Goal: Information Seeking & Learning: Learn about a topic

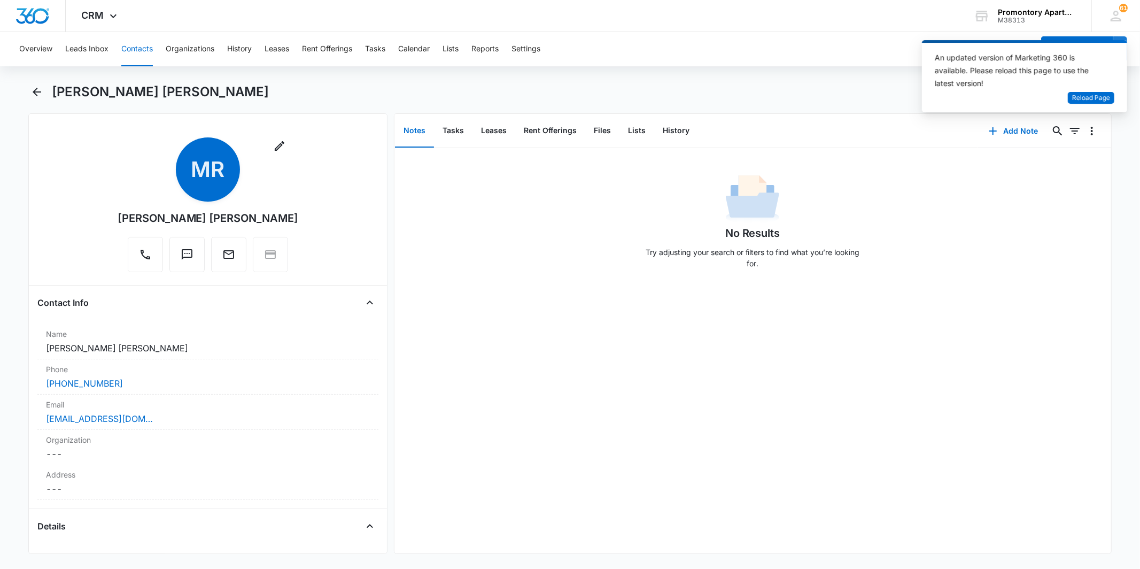
scroll to position [1287, 0]
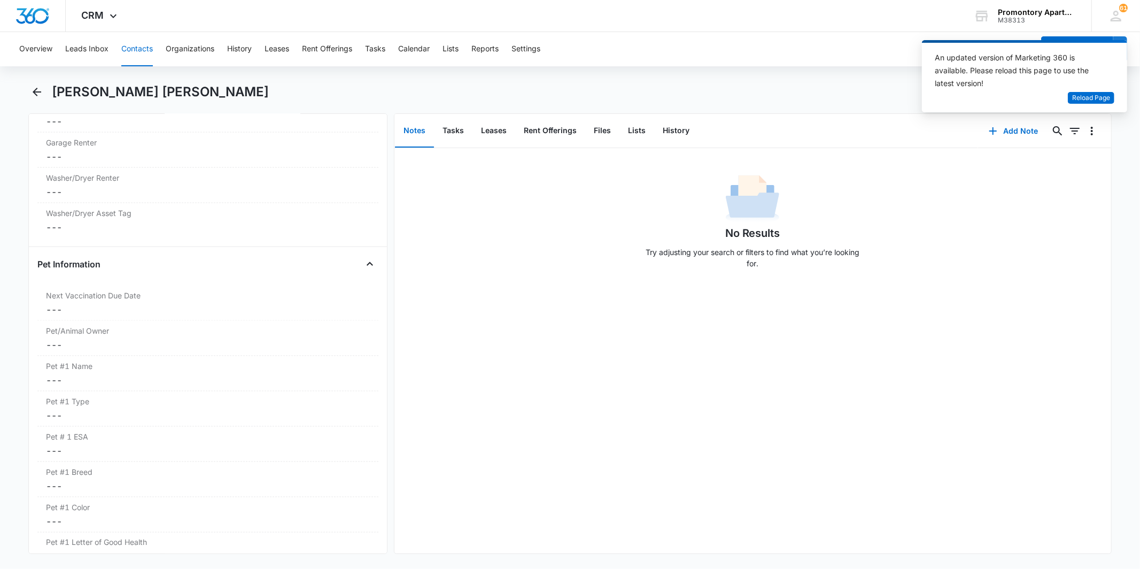
click at [28, 91] on main "Marcos Rivero Amanda Diaz Remove MR Marcos Rivero Amanda Diaz Contact Info Name…" at bounding box center [570, 324] width 1140 height 483
click at [41, 88] on icon "Back" at bounding box center [36, 91] width 13 height 13
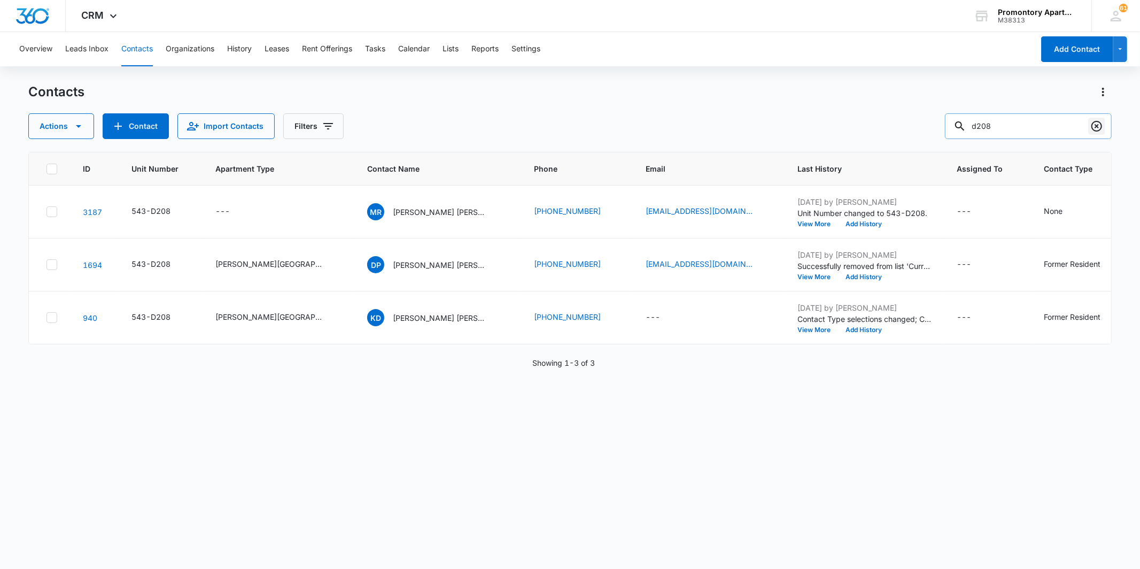
click at [1095, 127] on icon "Clear" at bounding box center [1096, 126] width 11 height 11
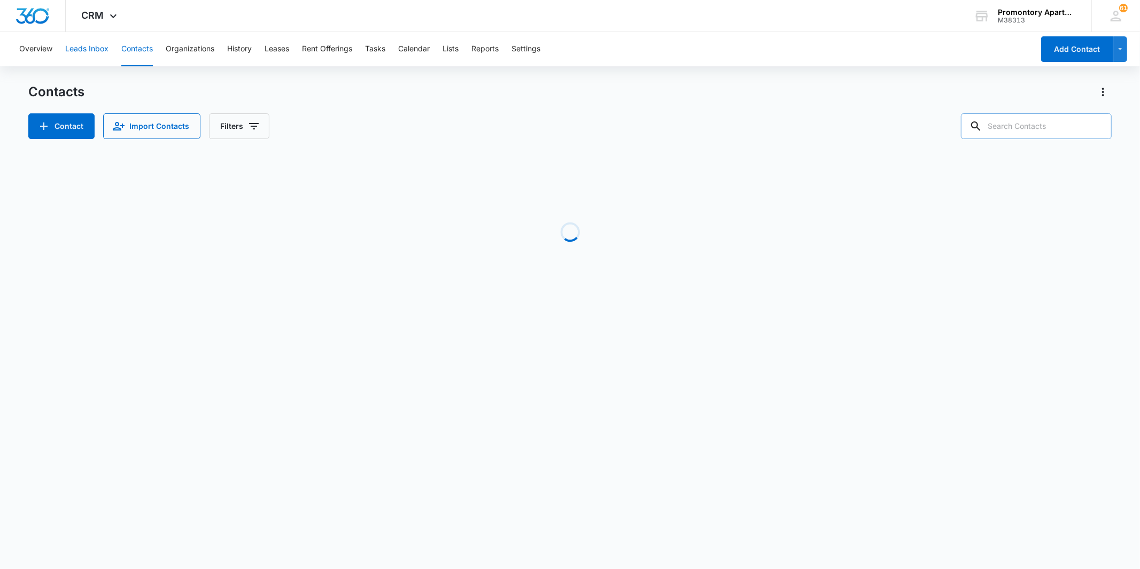
click at [83, 56] on button "Leads Inbox" at bounding box center [86, 49] width 43 height 34
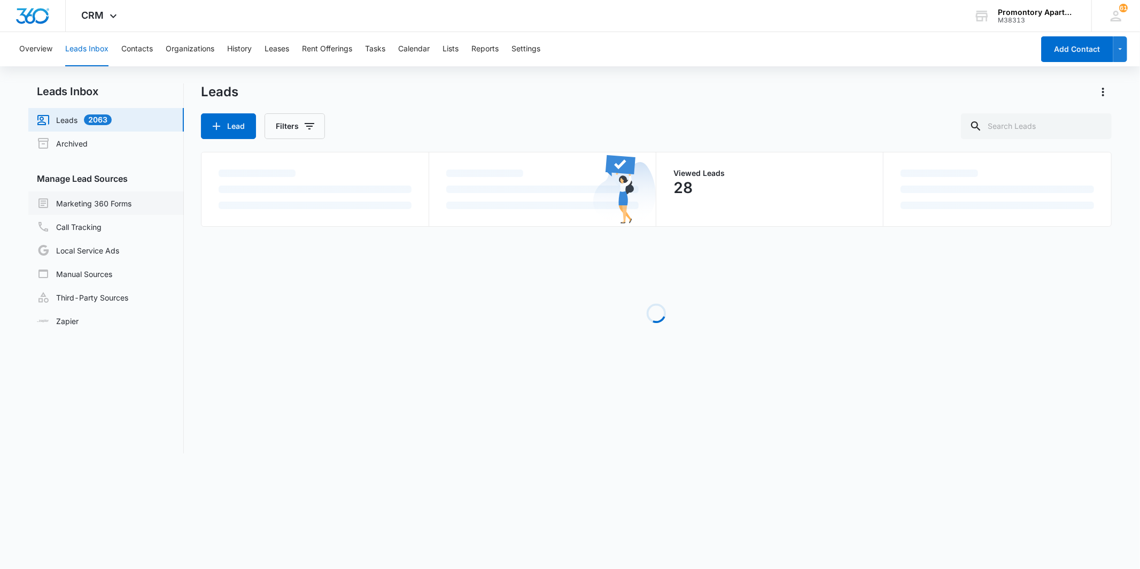
click at [103, 206] on link "Marketing 360 Forms" at bounding box center [84, 203] width 95 height 13
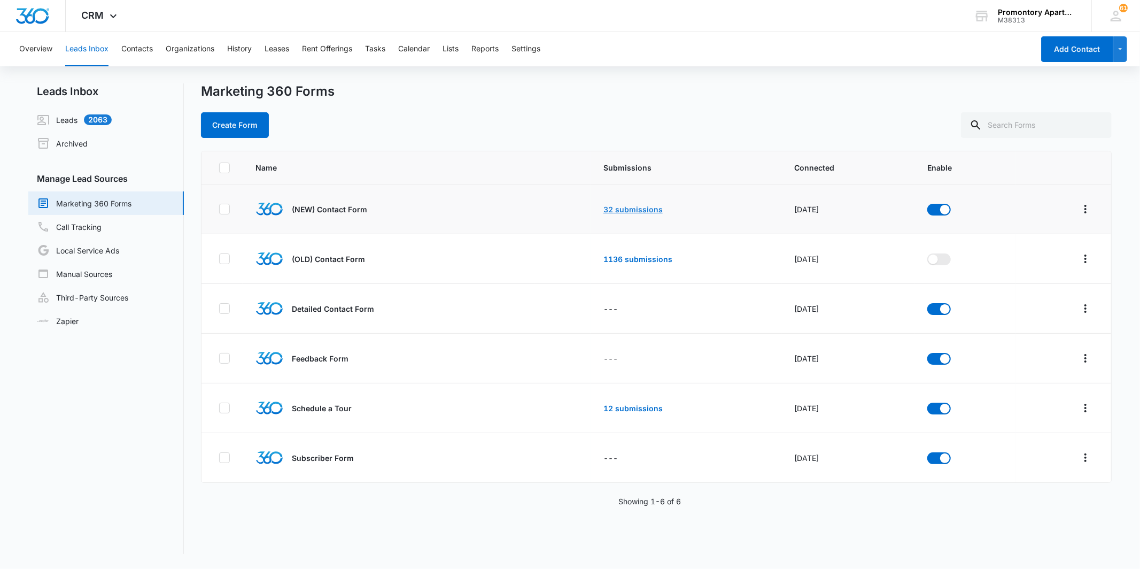
click at [611, 209] on link "32 submissions" at bounding box center [632, 209] width 59 height 9
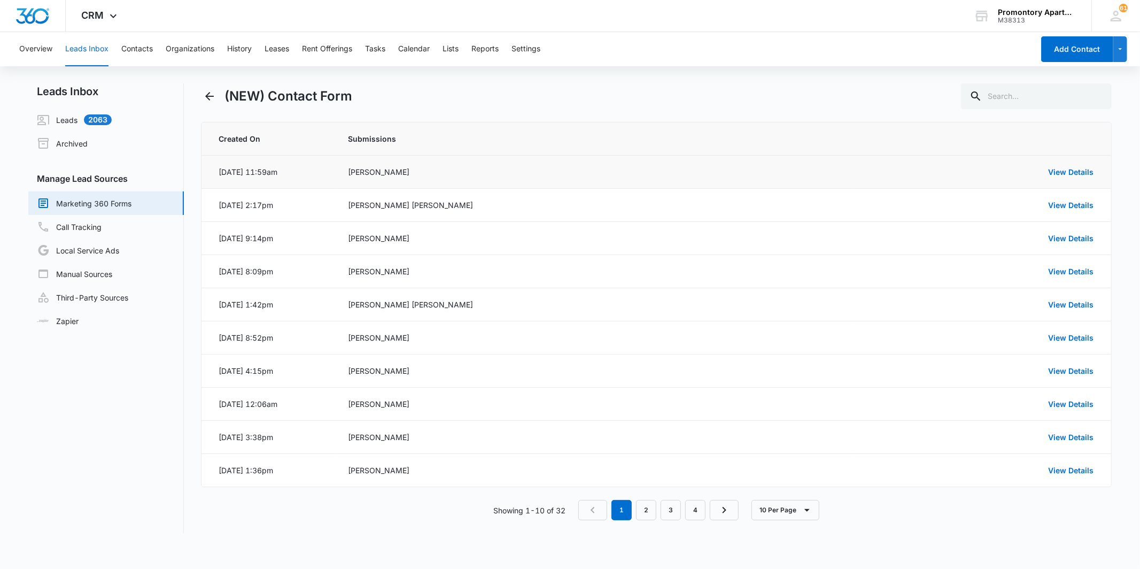
click at [1078, 165] on td "View Details" at bounding box center [981, 171] width 259 height 33
click at [1075, 169] on link "View Details" at bounding box center [1070, 171] width 45 height 9
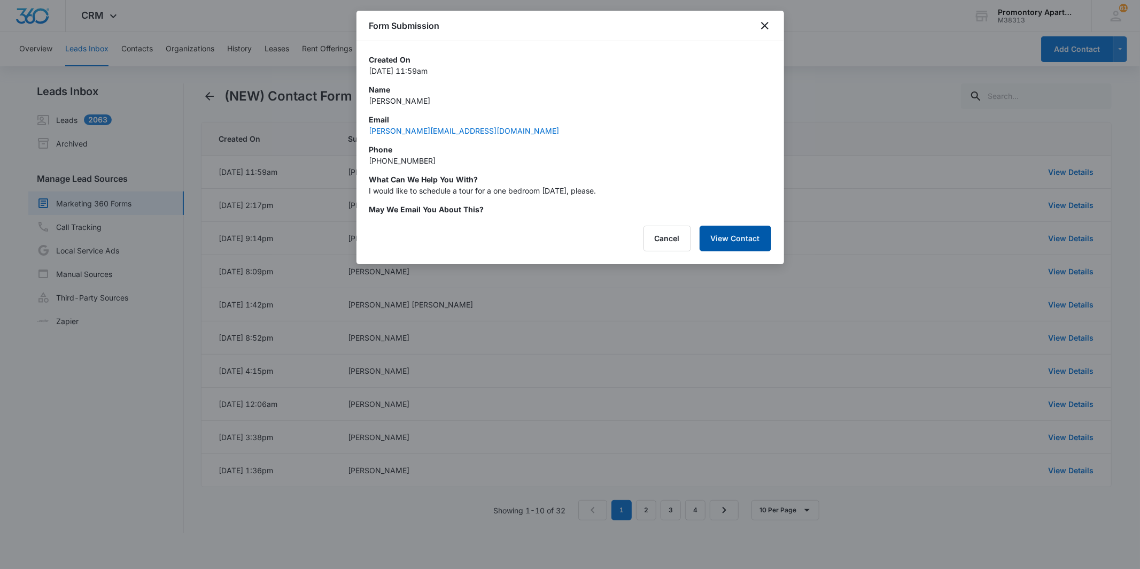
click at [715, 234] on button "View Contact" at bounding box center [735, 238] width 72 height 26
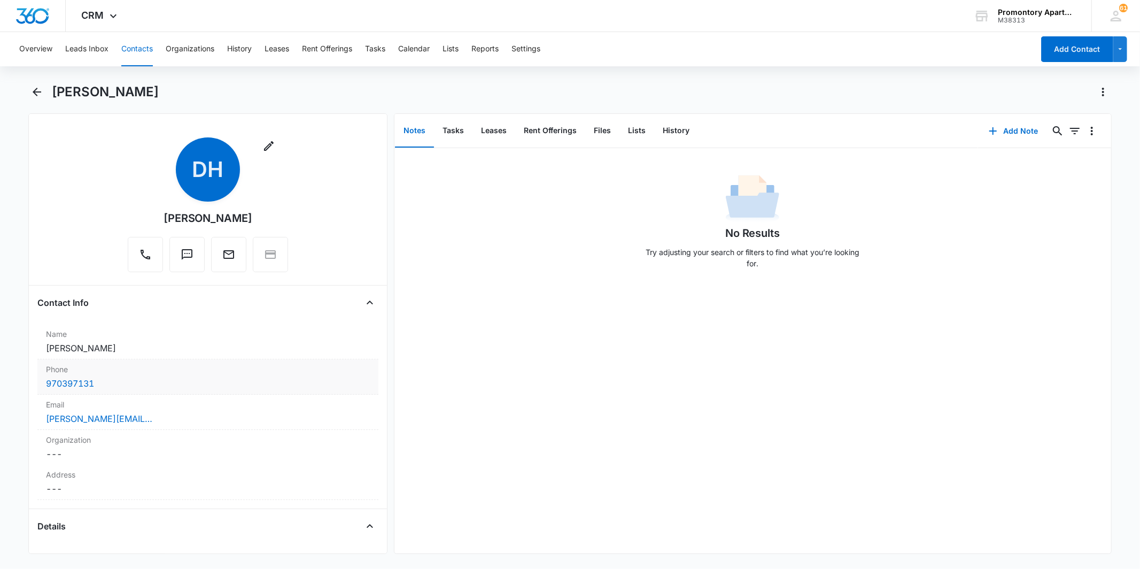
click at [155, 380] on div "970397131" at bounding box center [207, 383] width 323 height 13
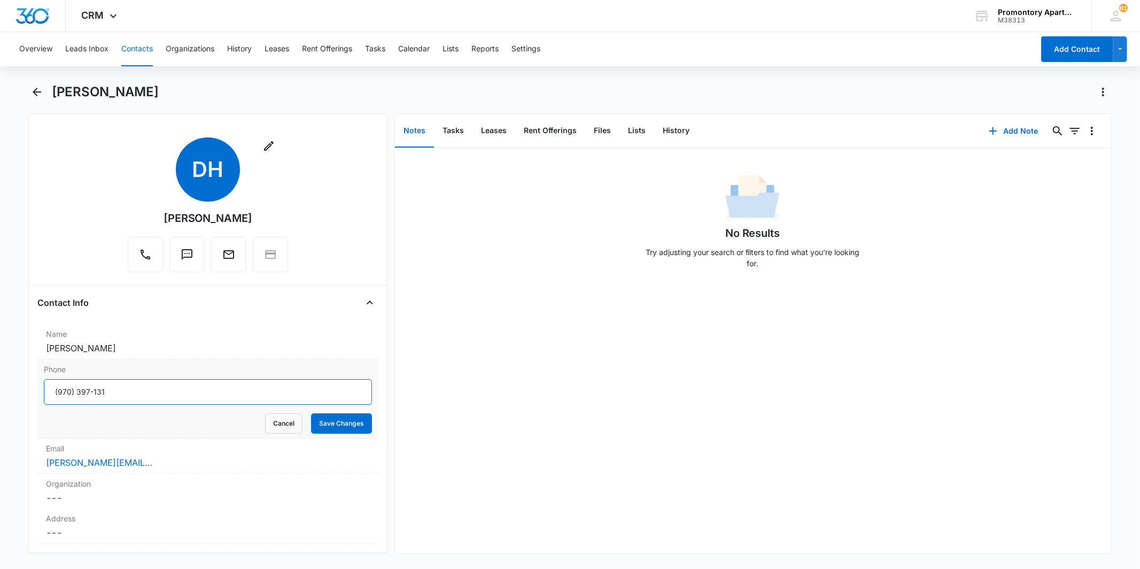
click at [152, 393] on input "Phone" at bounding box center [208, 392] width 328 height 26
type input "[PHONE_NUMBER]"
click at [321, 422] on button "Save Changes" at bounding box center [341, 423] width 61 height 20
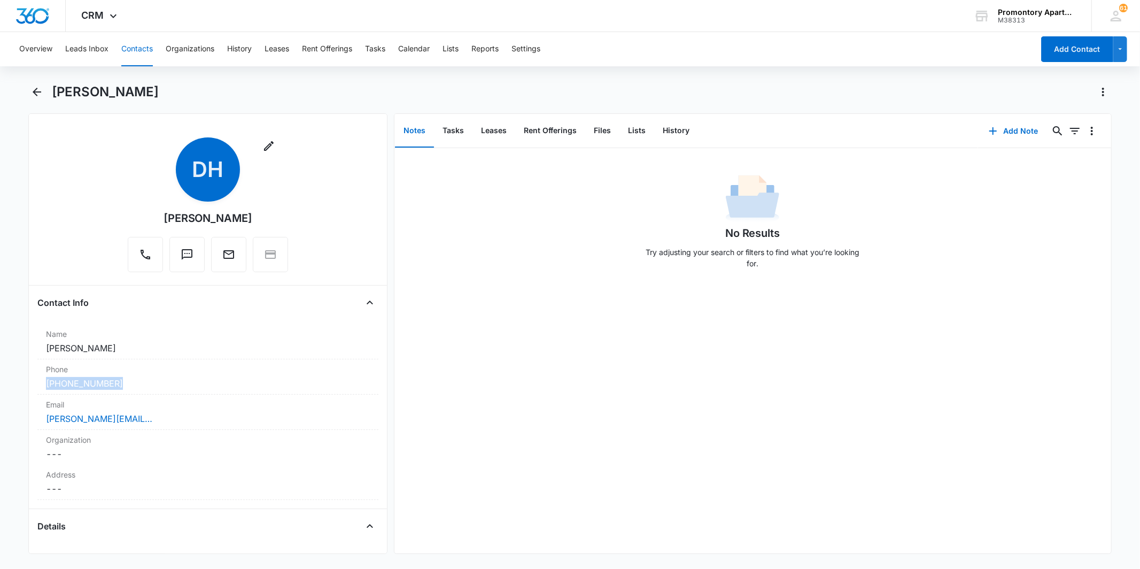
drag, startPoint x: 137, startPoint y: 389, endPoint x: 26, endPoint y: 382, distance: 111.9
click at [26, 382] on main "[PERSON_NAME] Remove [PERSON_NAME] Contact Info Name Cancel Save Changes [PERSO…" at bounding box center [570, 324] width 1140 height 483
copy link "[PHONE_NUMBER]"
click at [478, 404] on div "No Results Try adjusting your search or filters to find what you’re looking for." at bounding box center [752, 350] width 717 height 405
click at [33, 97] on icon "Back" at bounding box center [36, 91] width 13 height 13
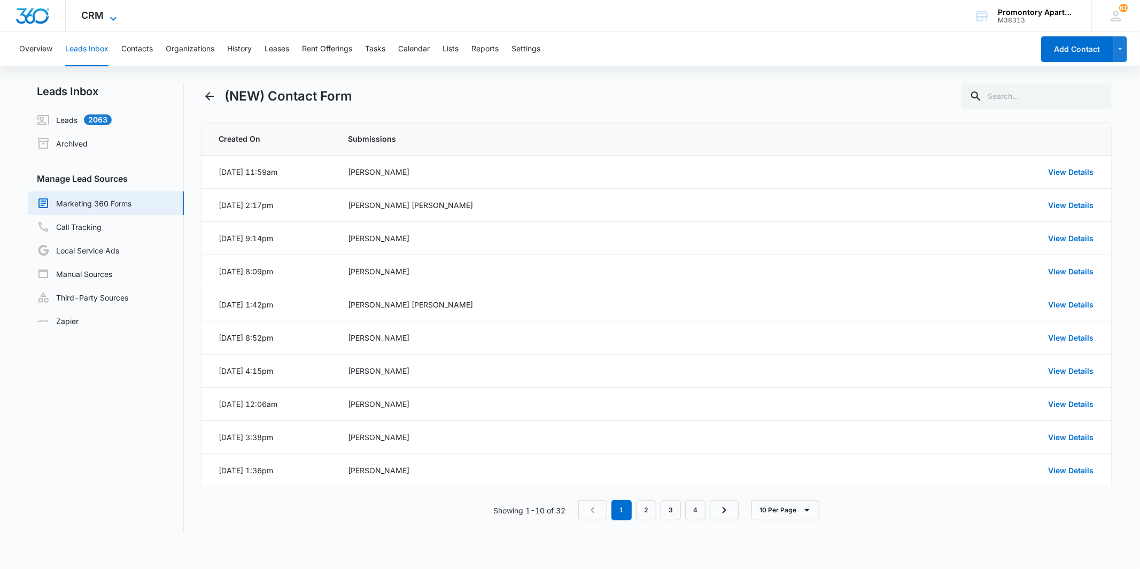
click at [95, 19] on span "CRM" at bounding box center [93, 15] width 22 height 11
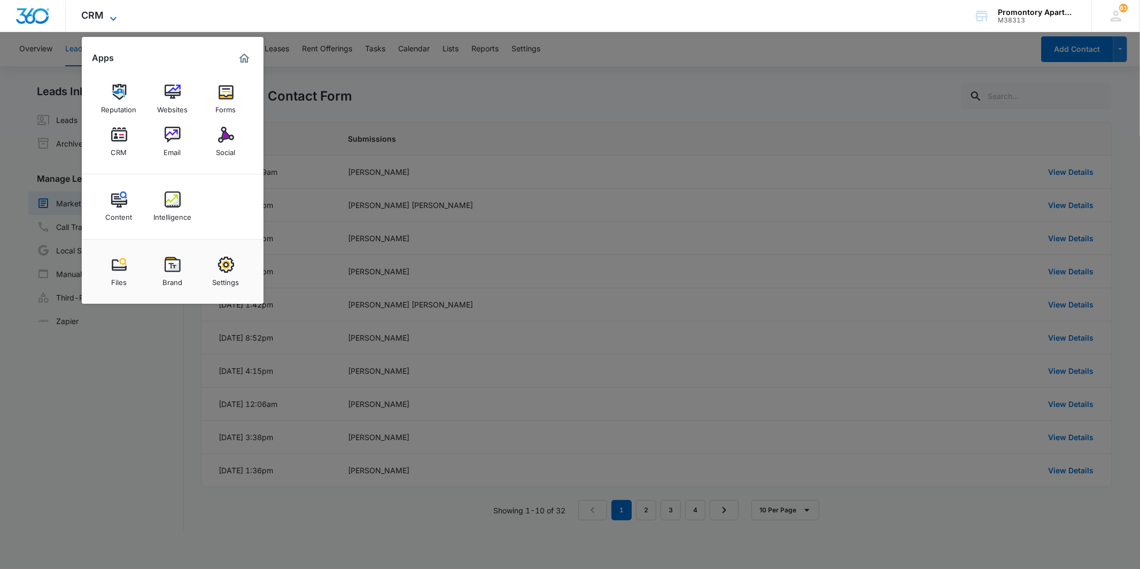
click at [109, 12] on icon at bounding box center [113, 18] width 13 height 13
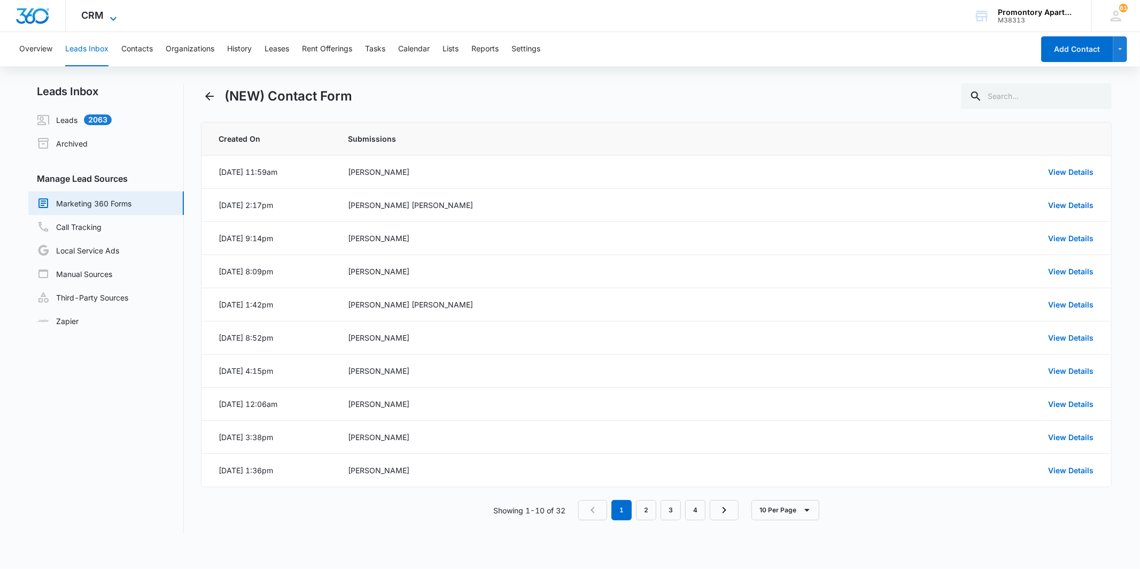
click at [97, 20] on span "CRM" at bounding box center [93, 15] width 22 height 11
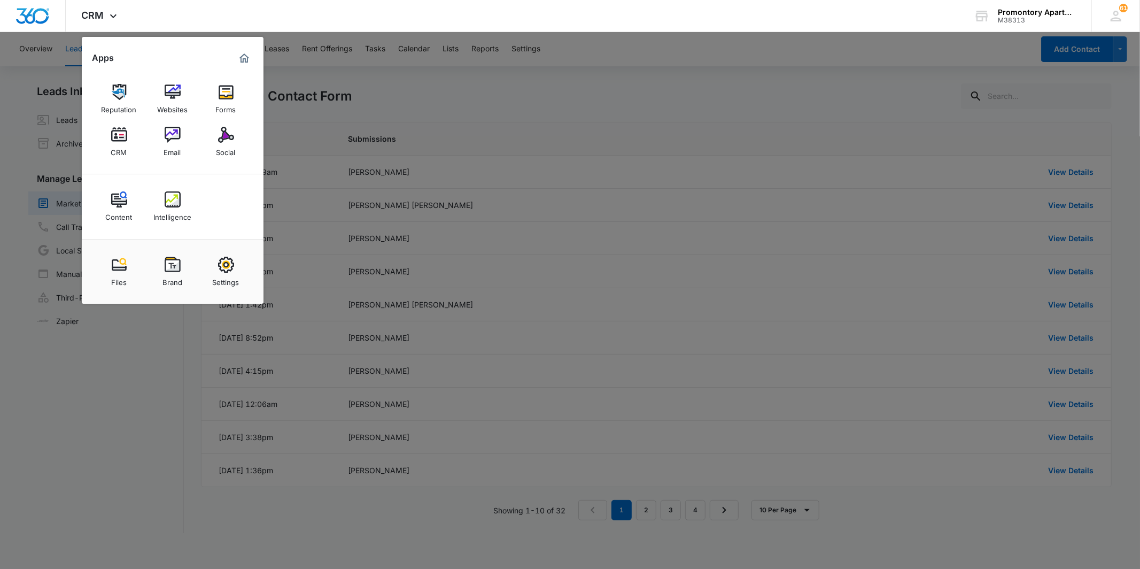
click at [133, 479] on div at bounding box center [570, 284] width 1140 height 569
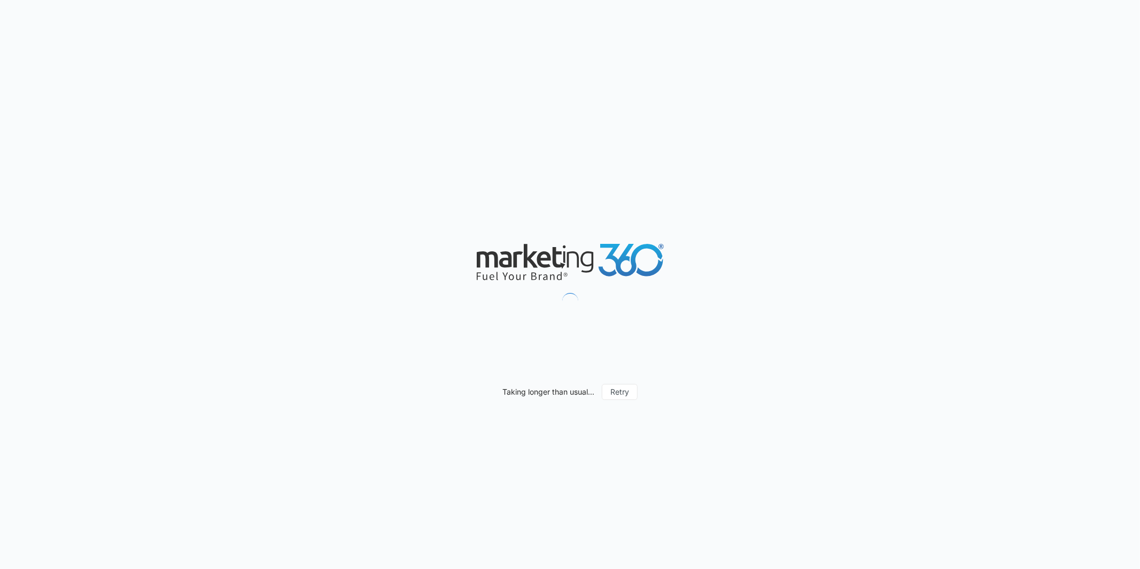
click at [48, 50] on div "Taking longer than usual... Retry" at bounding box center [570, 284] width 1140 height 569
click at [36, 53] on div "Taking longer than usual... Retry" at bounding box center [570, 284] width 1140 height 569
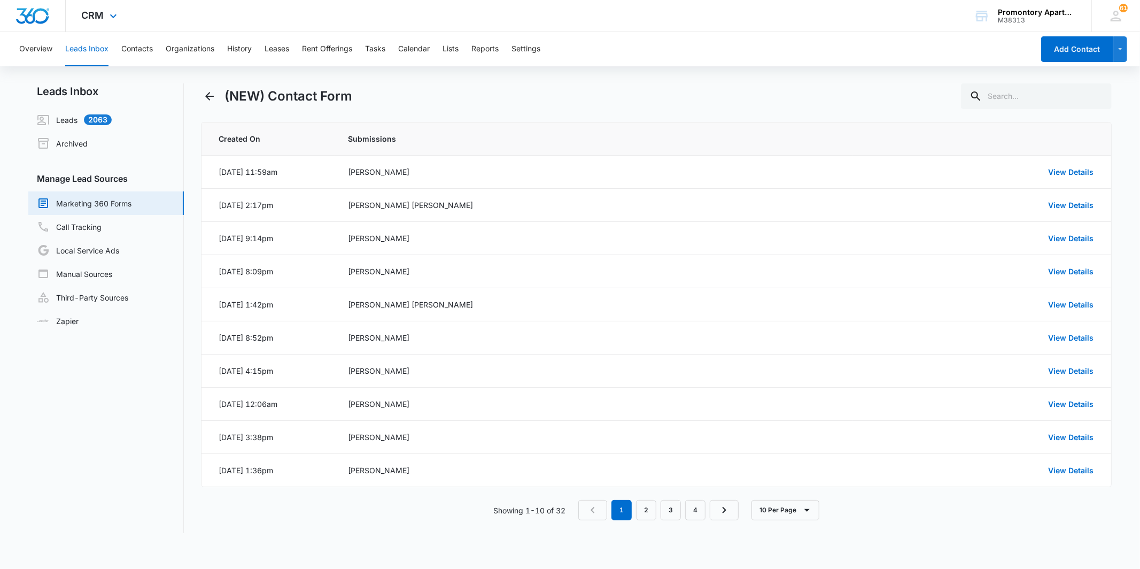
drag, startPoint x: 92, startPoint y: 14, endPoint x: 104, endPoint y: 52, distance: 39.6
click at [93, 15] on span "CRM" at bounding box center [93, 15] width 22 height 11
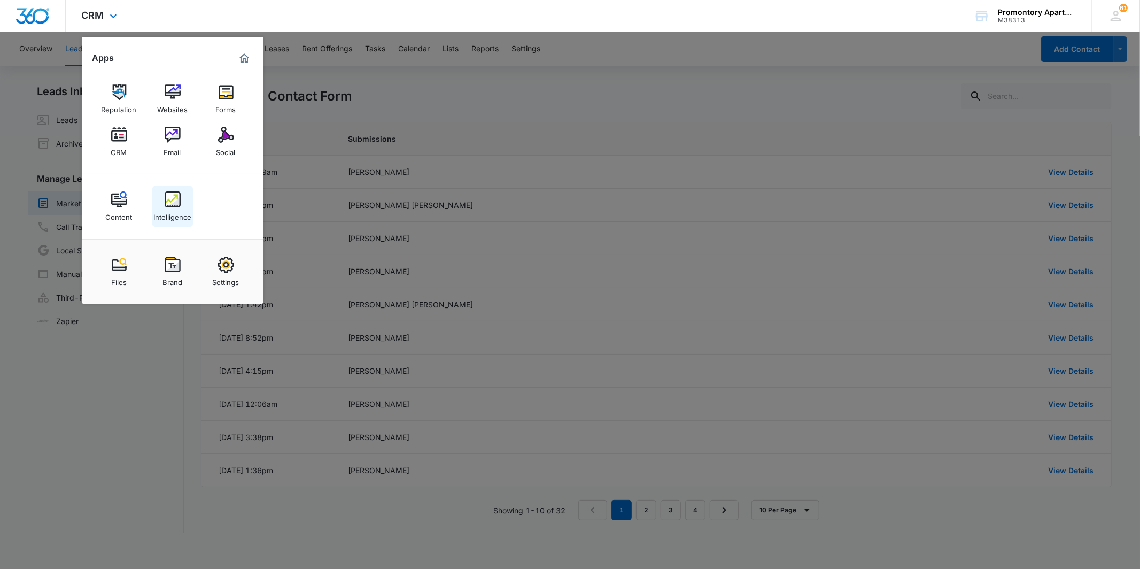
click at [165, 205] on img at bounding box center [173, 199] width 16 height 16
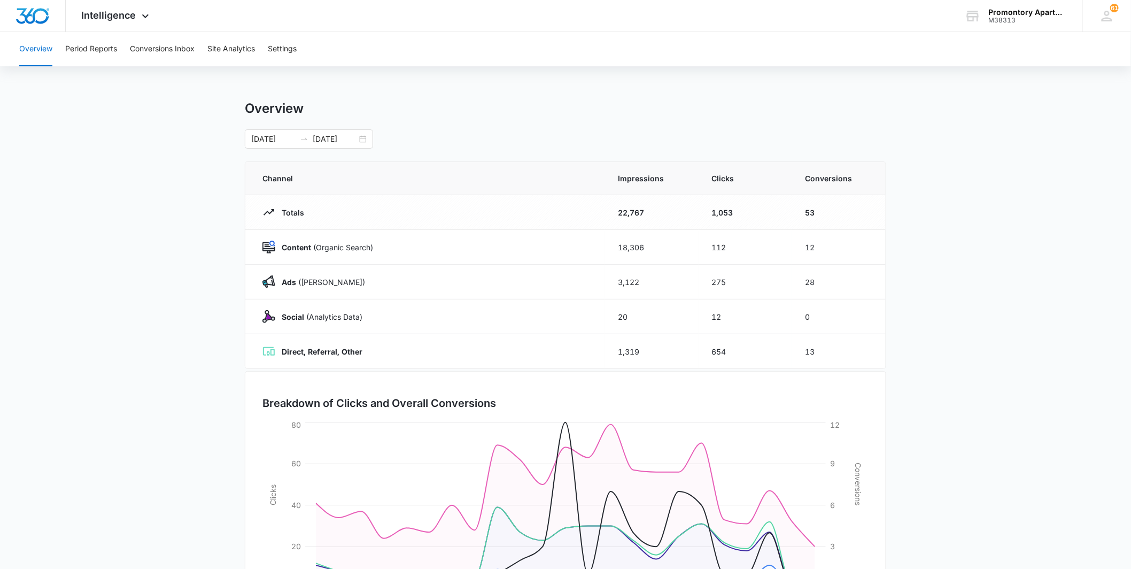
click at [447, 88] on div "Overview Period Reports Conversions Inbox Site Analytics Settings Overview 07/0…" at bounding box center [565, 346] width 1131 height 629
click at [98, 55] on button "Period Reports" at bounding box center [91, 49] width 52 height 34
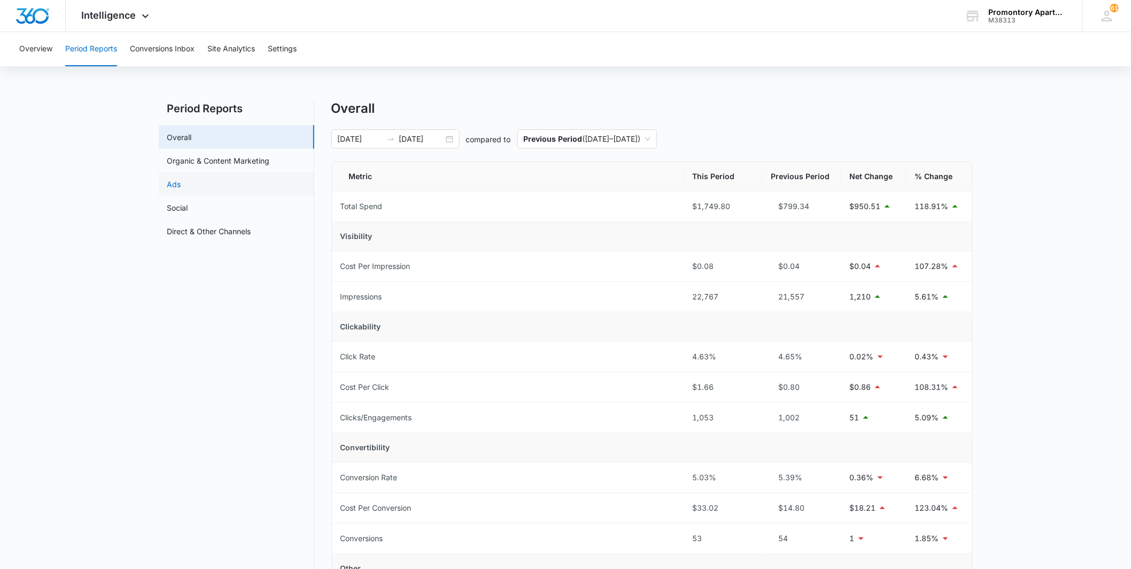
click at [181, 183] on link "Ads" at bounding box center [174, 183] width 14 height 11
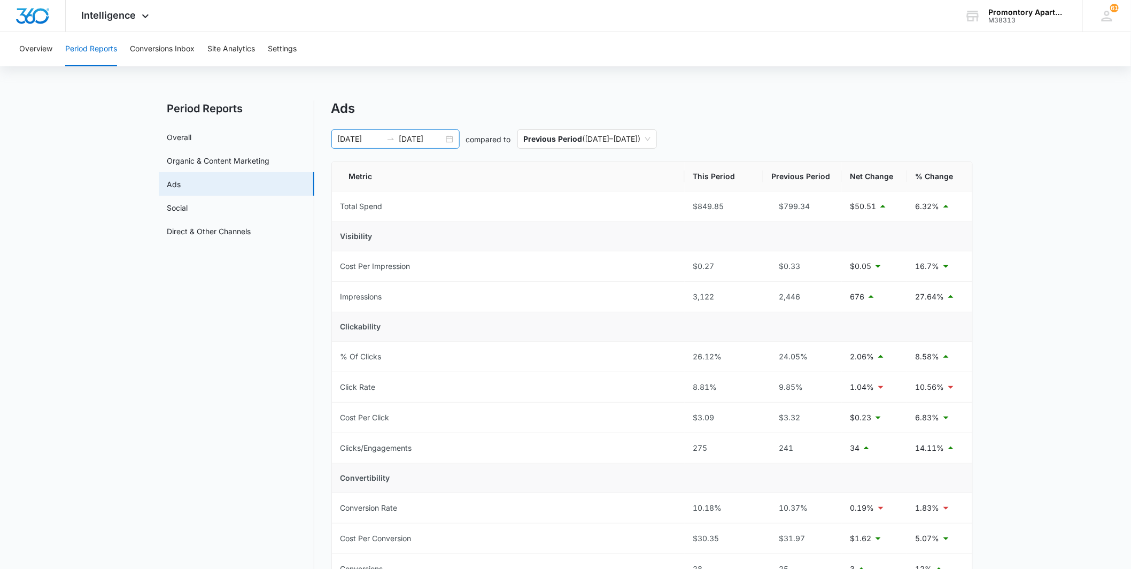
click at [449, 139] on div "07/01/2025 07/23/2025" at bounding box center [395, 138] width 128 height 19
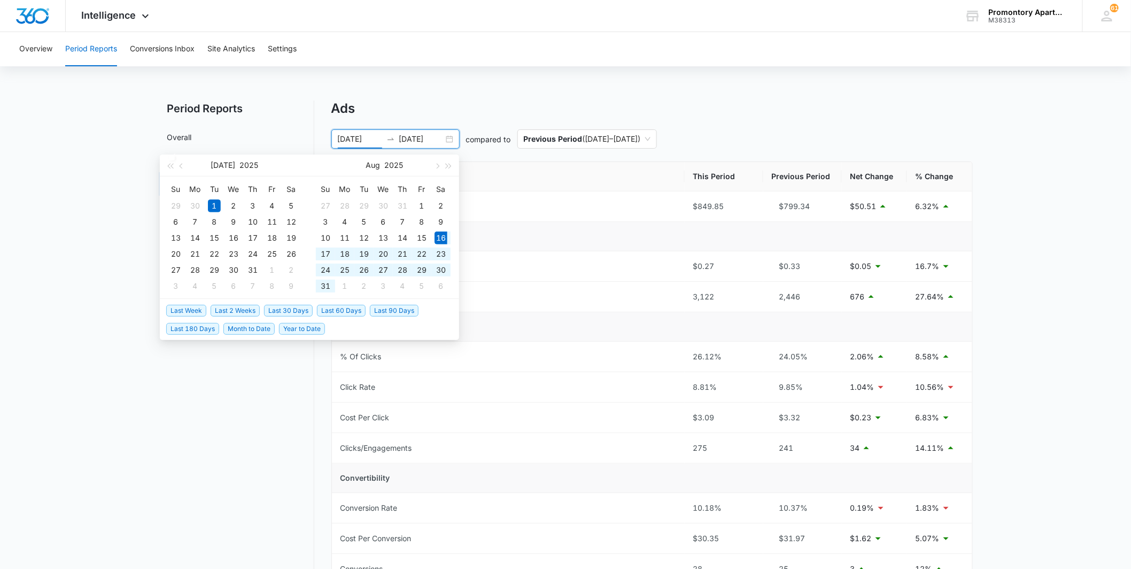
click at [302, 308] on span "Last 30 Days" at bounding box center [288, 311] width 49 height 12
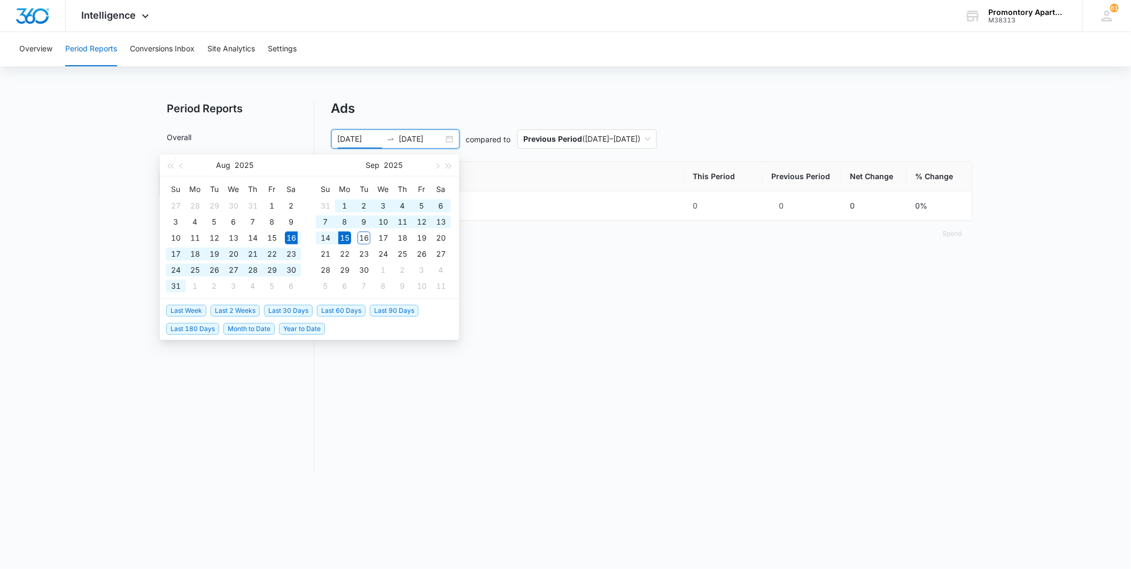
type input "08/16/2025"
type input "09/15/2025"
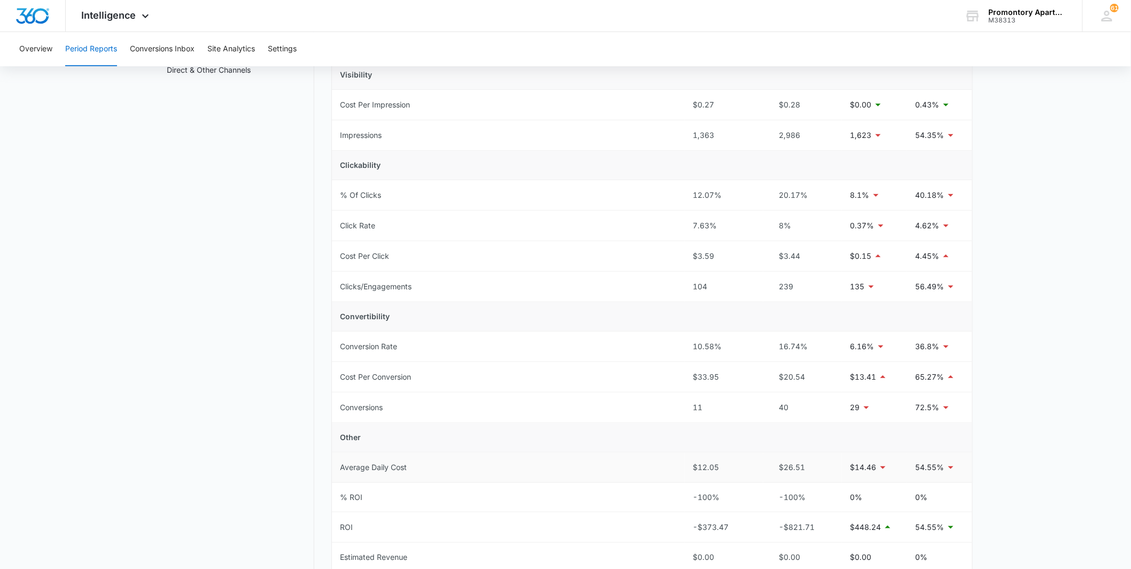
scroll to position [38, 0]
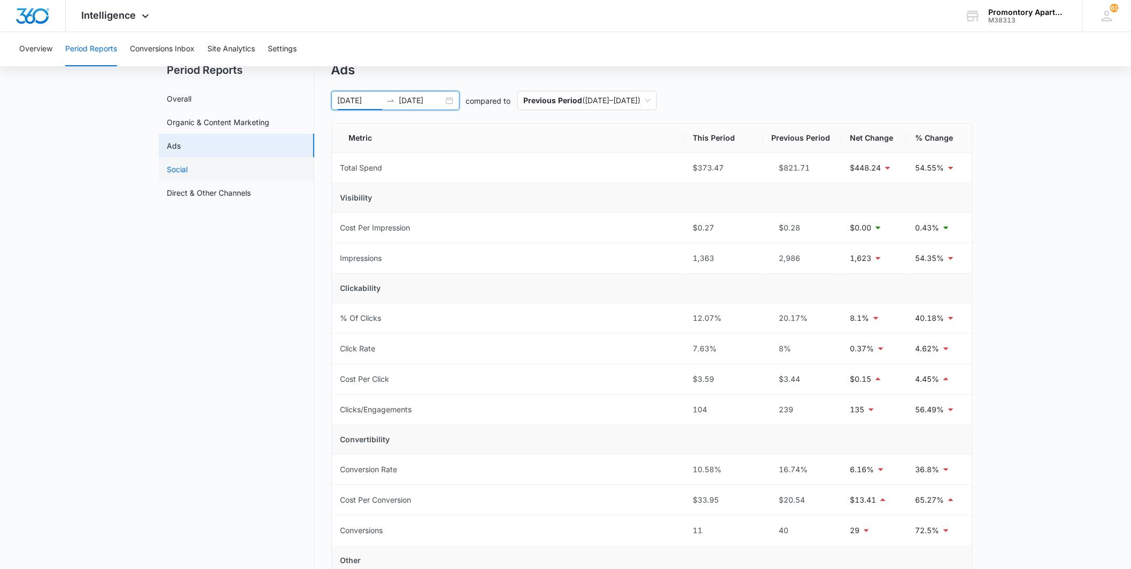
click at [188, 167] on link "Social" at bounding box center [177, 168] width 21 height 11
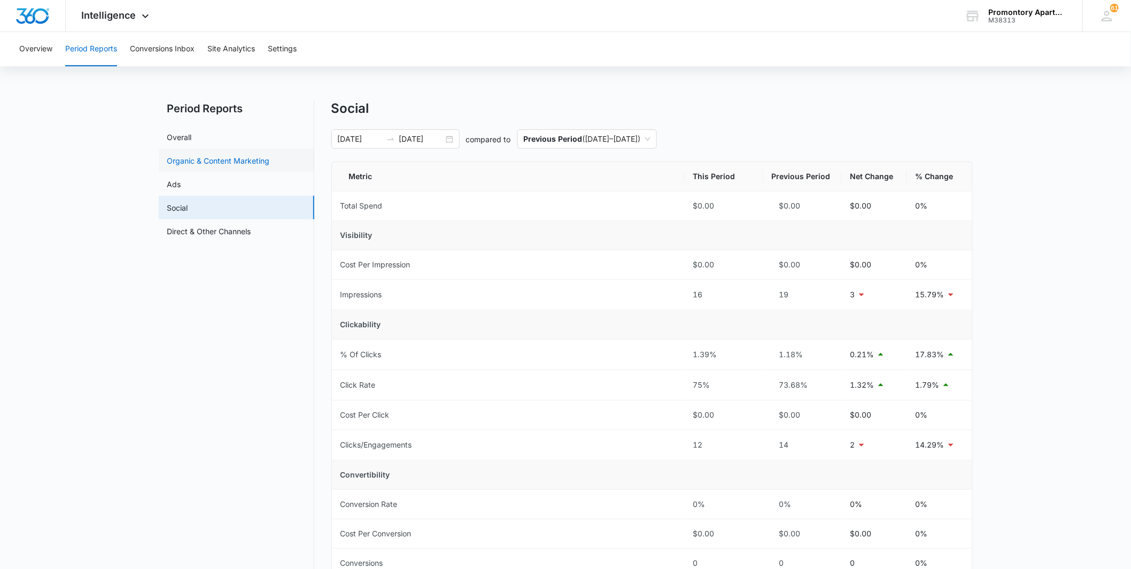
click at [199, 155] on link "Organic & Content Marketing" at bounding box center [218, 160] width 103 height 11
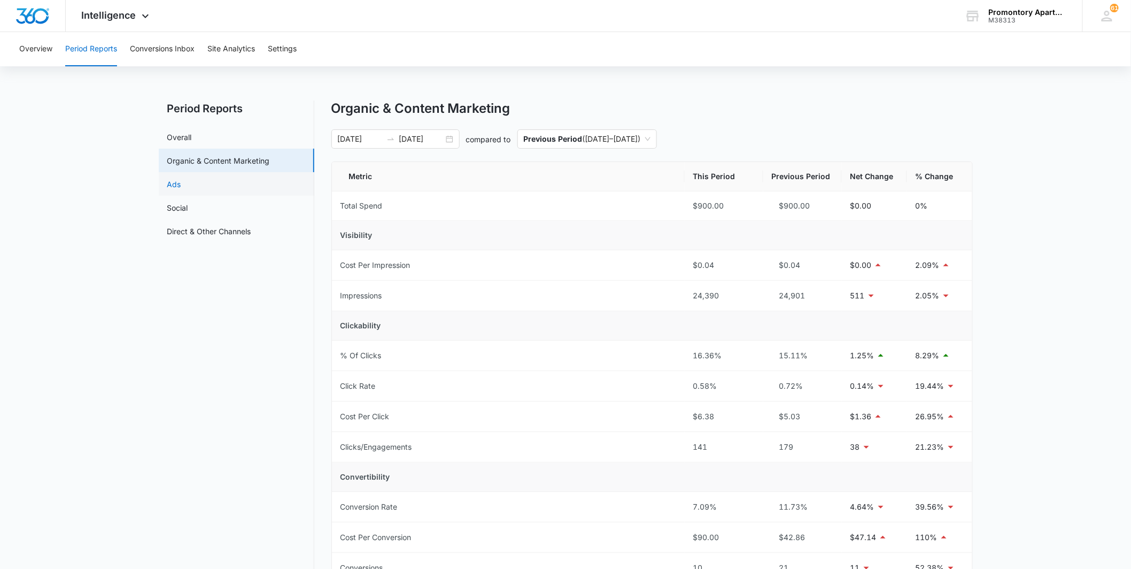
click at [181, 179] on link "Ads" at bounding box center [174, 183] width 14 height 11
click at [244, 155] on link "Organic & Content Marketing" at bounding box center [218, 160] width 103 height 11
click at [192, 136] on link "Overall" at bounding box center [179, 136] width 25 height 11
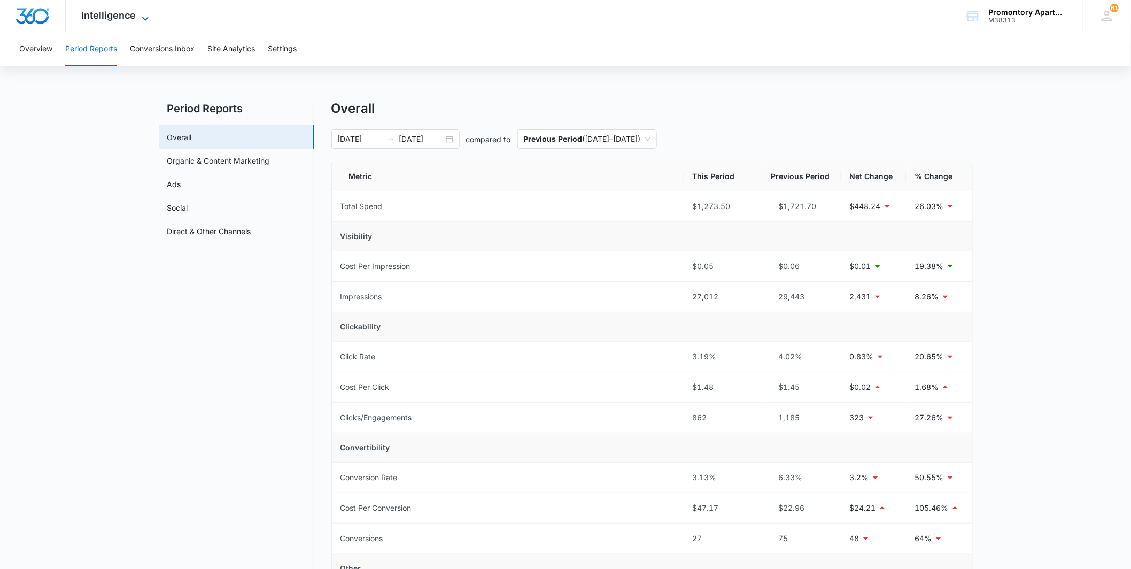
click at [126, 14] on span "Intelligence" at bounding box center [109, 15] width 54 height 11
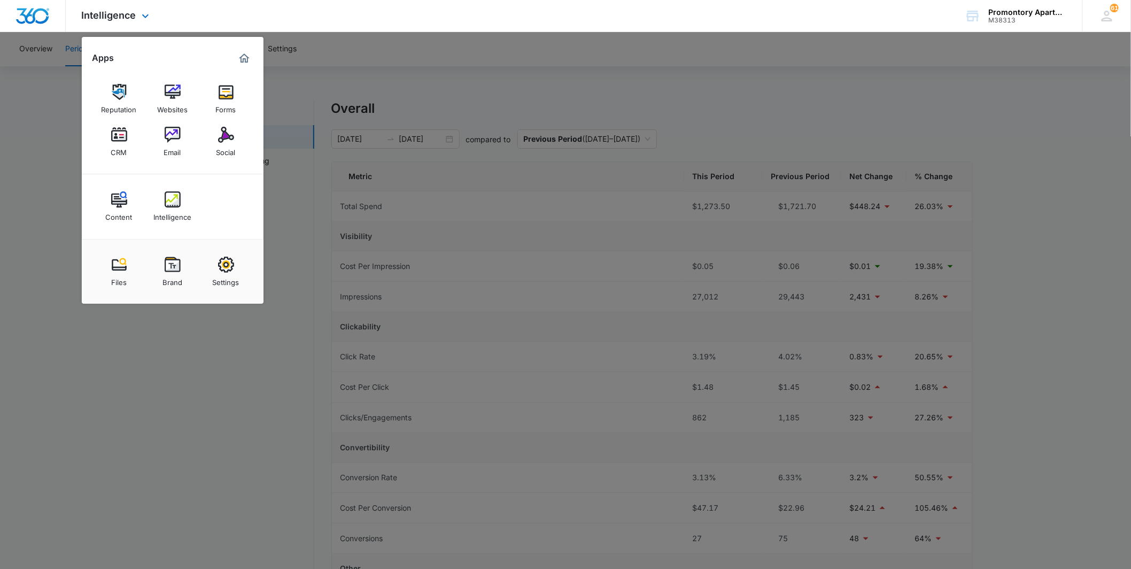
click at [131, 21] on div "Intelligence Apps Reputation Websites Forms CRM Email Social Content Intelligen…" at bounding box center [117, 16] width 102 height 32
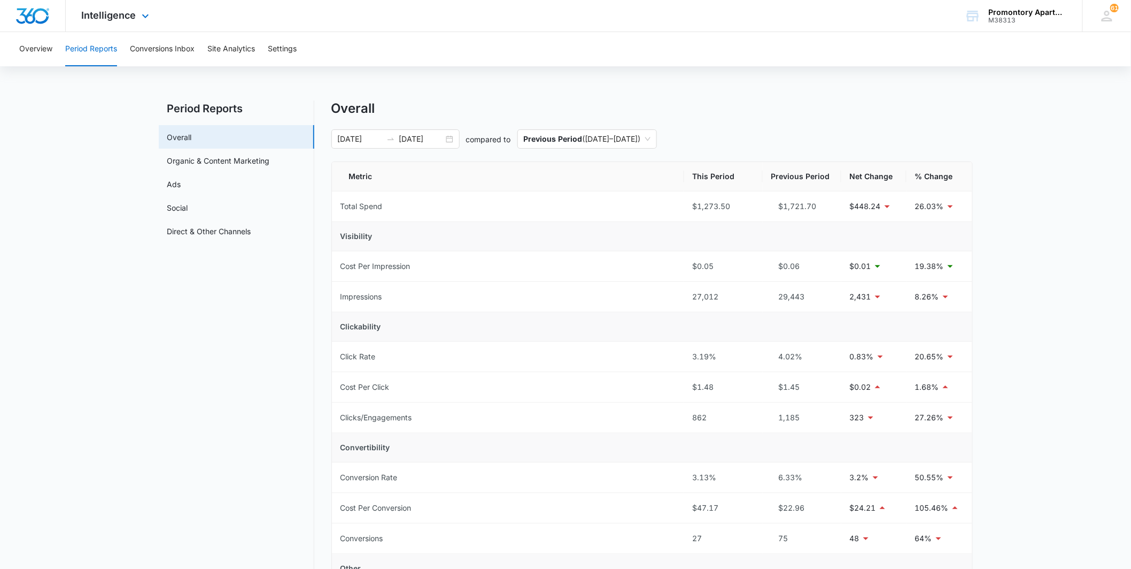
click at [131, 22] on div "Intelligence Apps Reputation Websites Forms CRM Email Social Content Intelligen…" at bounding box center [117, 16] width 102 height 32
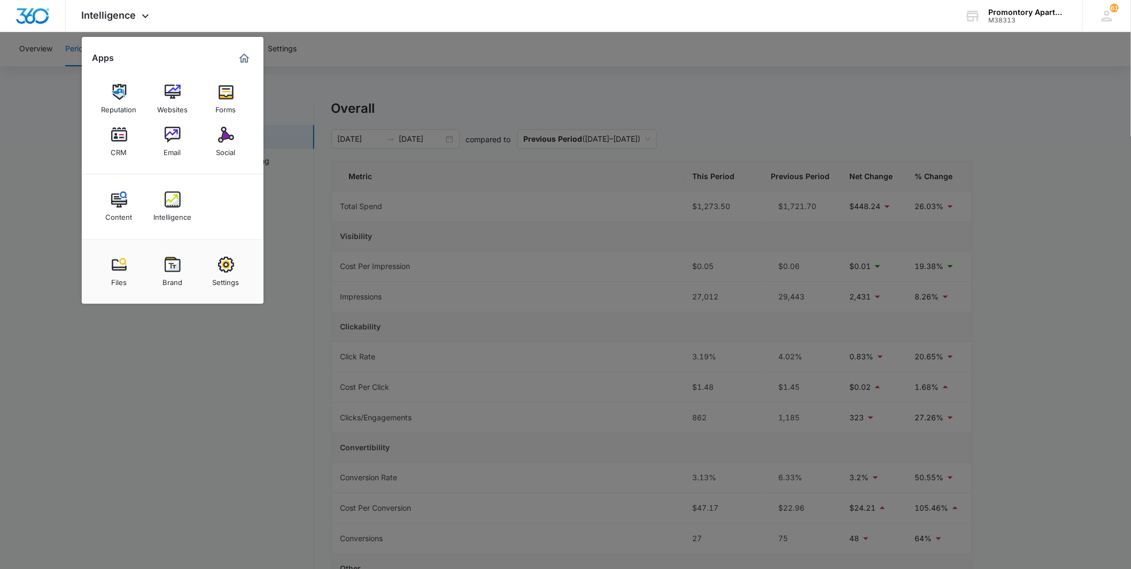
click at [161, 391] on div at bounding box center [565, 284] width 1131 height 569
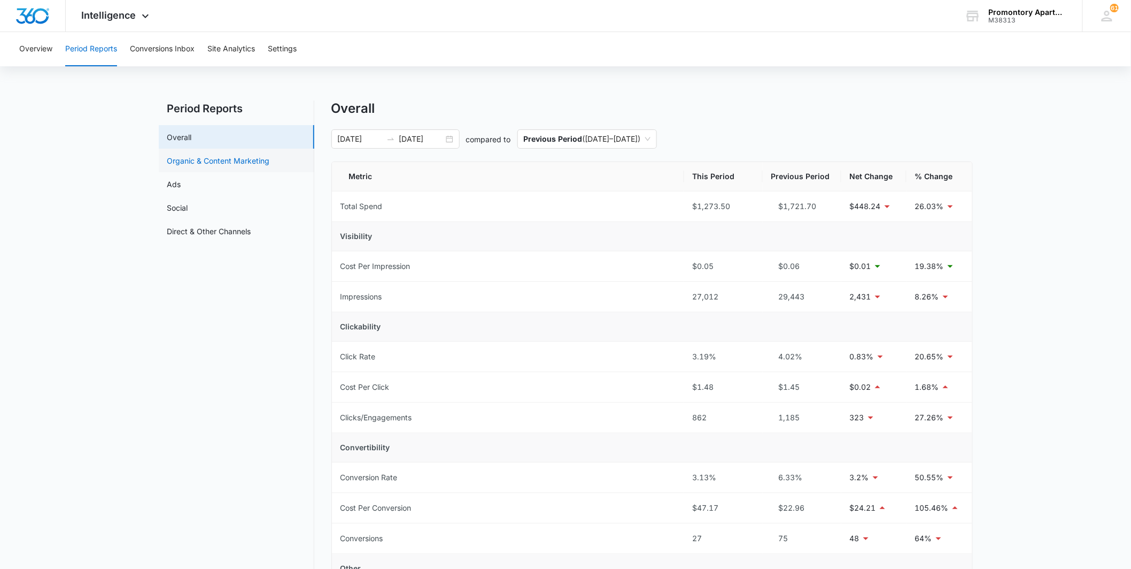
click at [183, 165] on link "Organic & Content Marketing" at bounding box center [218, 160] width 103 height 11
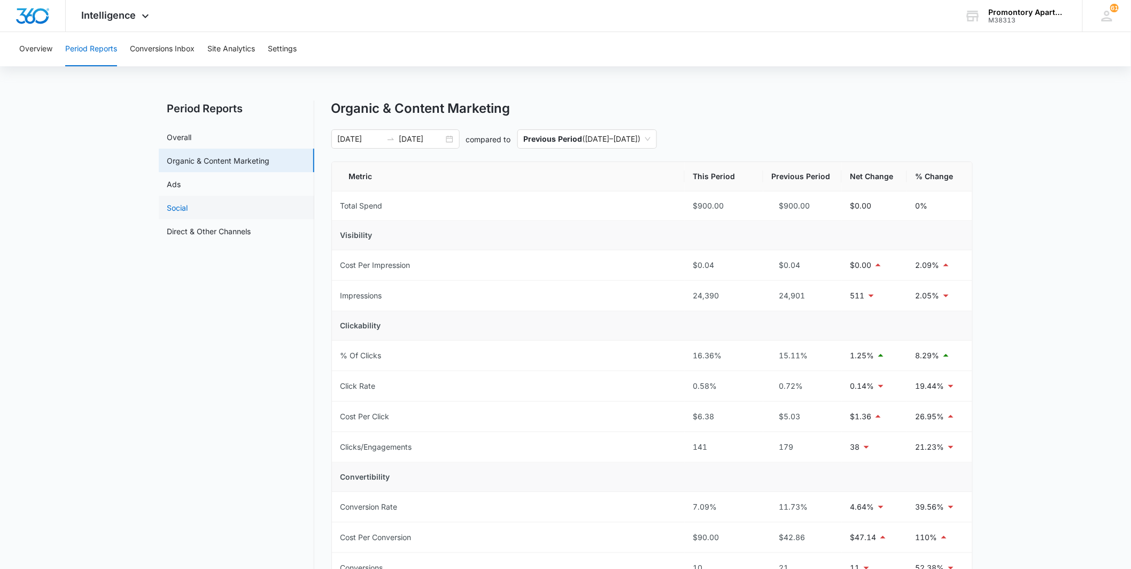
click at [188, 202] on link "Social" at bounding box center [177, 207] width 21 height 11
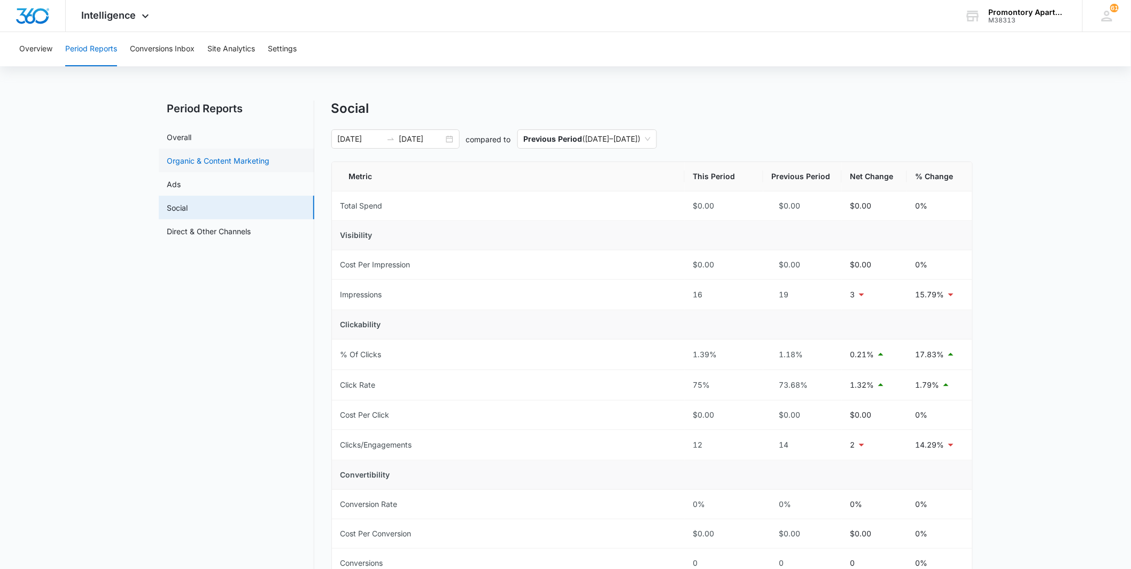
click at [266, 166] on link "Organic & Content Marketing" at bounding box center [218, 160] width 103 height 11
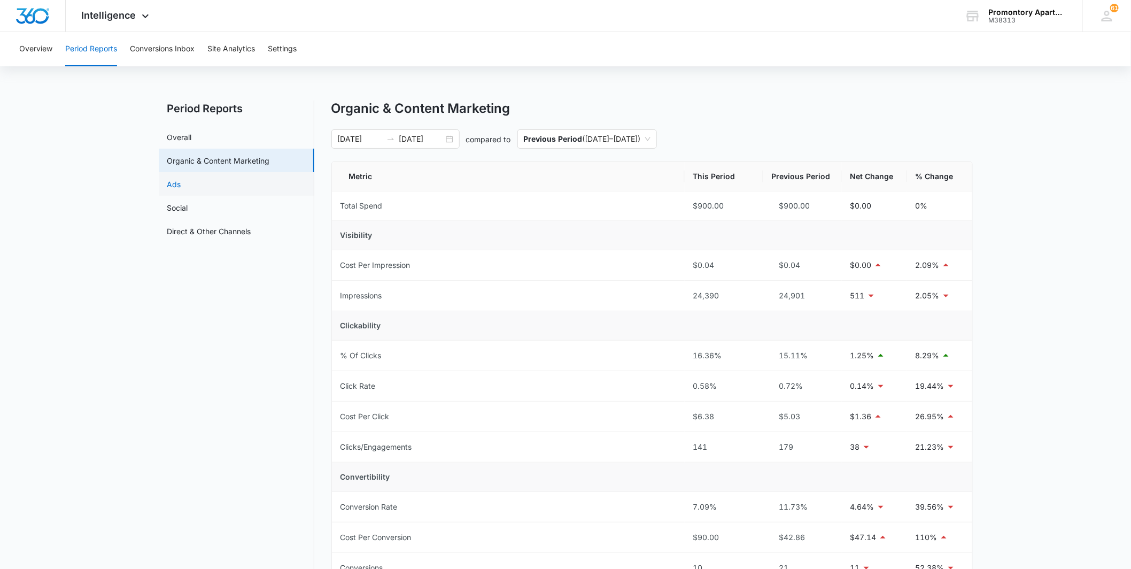
click at [181, 184] on link "Ads" at bounding box center [174, 183] width 14 height 11
click at [242, 159] on link "Organic & Content Marketing" at bounding box center [218, 160] width 103 height 11
click at [181, 187] on link "Ads" at bounding box center [174, 183] width 14 height 11
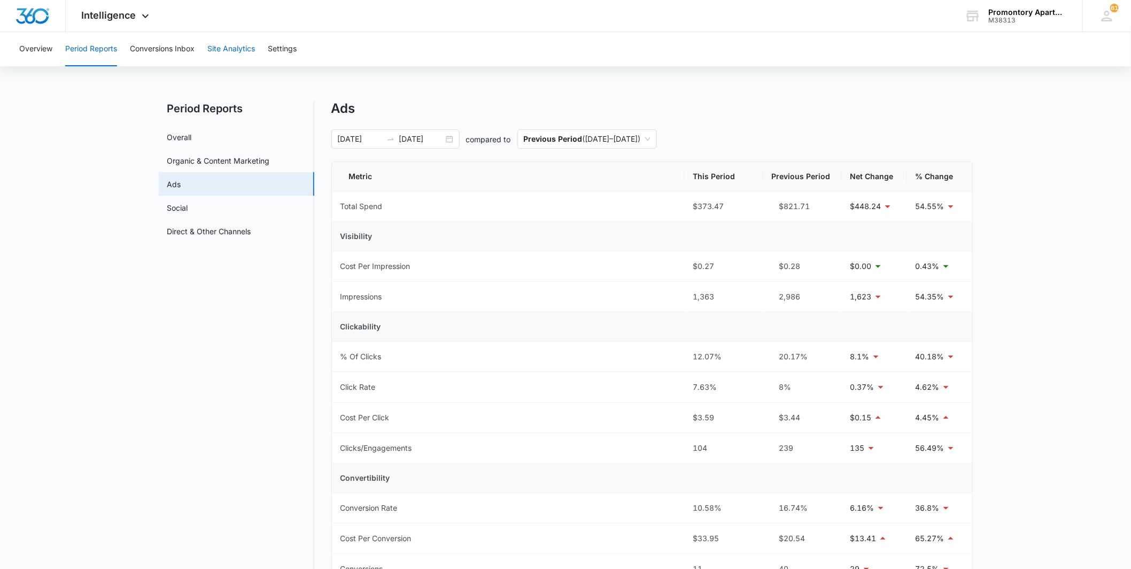
click at [243, 57] on button "Site Analytics" at bounding box center [231, 49] width 48 height 34
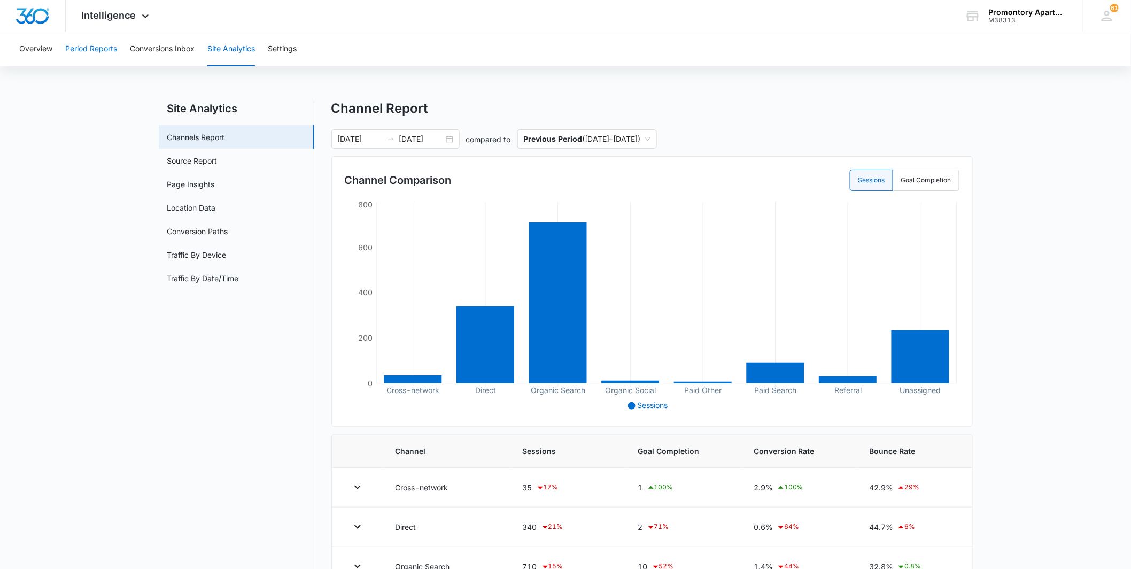
click at [102, 60] on button "Period Reports" at bounding box center [91, 49] width 52 height 34
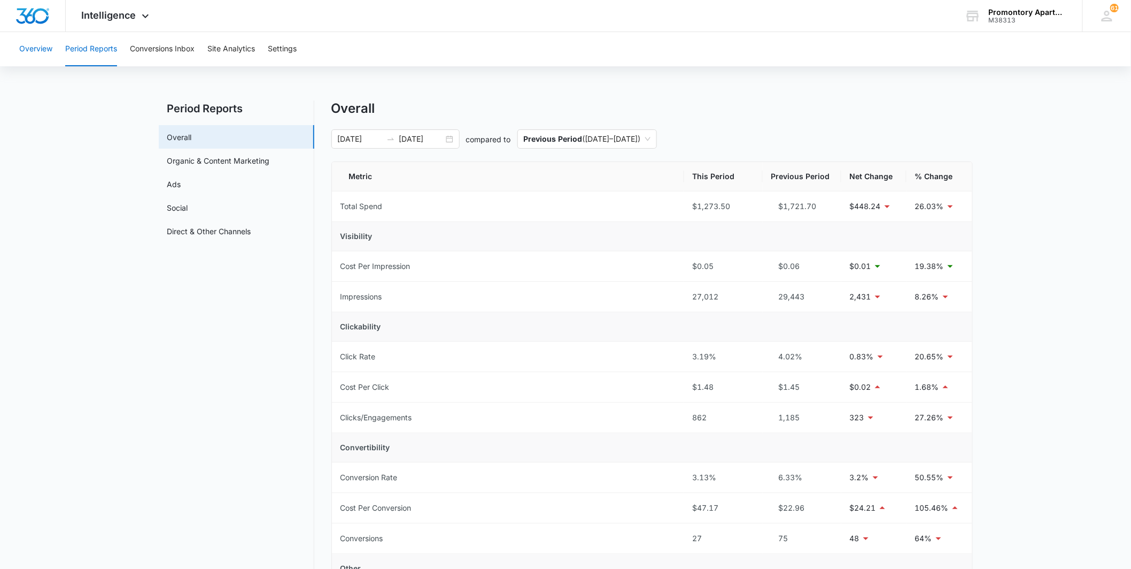
click at [41, 57] on button "Overview" at bounding box center [35, 49] width 33 height 34
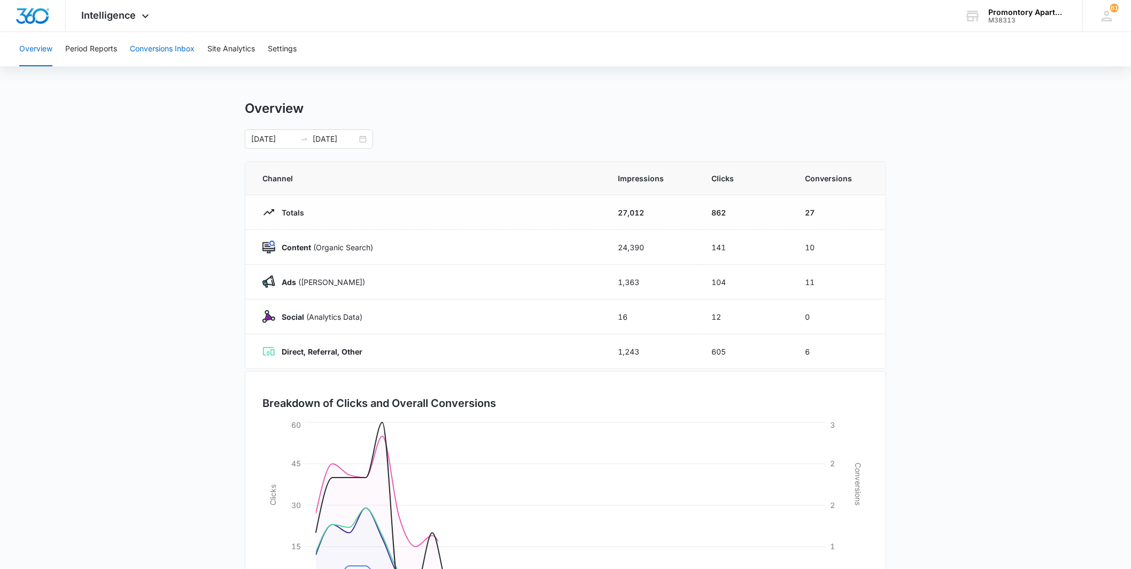
click at [162, 57] on button "Conversions Inbox" at bounding box center [162, 49] width 65 height 34
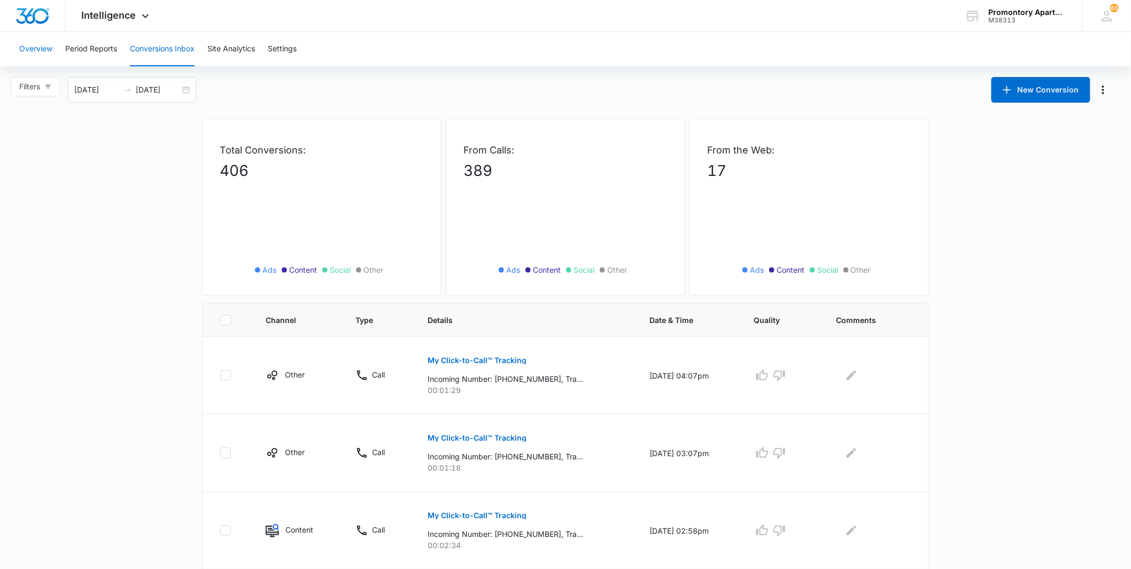
click at [24, 48] on button "Overview" at bounding box center [35, 49] width 33 height 34
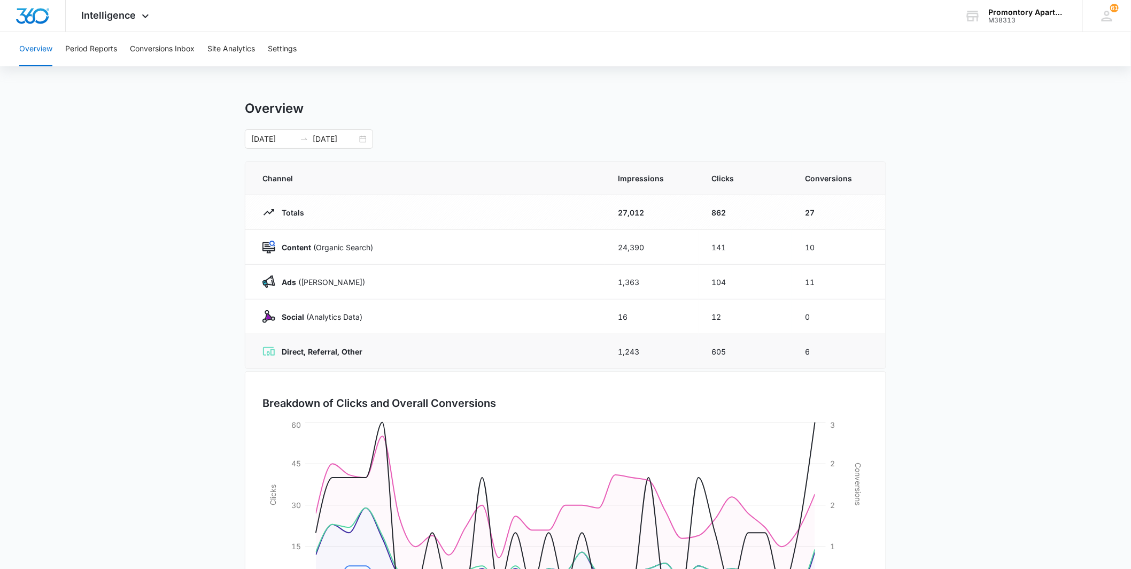
click at [267, 354] on icon at bounding box center [269, 351] width 12 height 9
click at [134, 17] on span "Intelligence" at bounding box center [109, 15] width 54 height 11
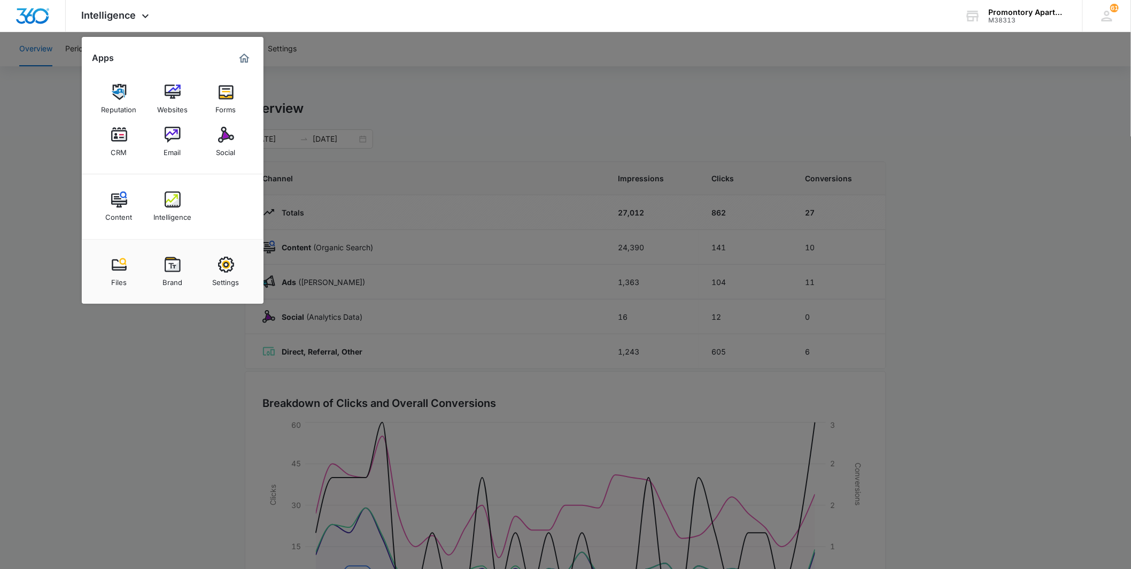
click at [463, 81] on div at bounding box center [565, 284] width 1131 height 569
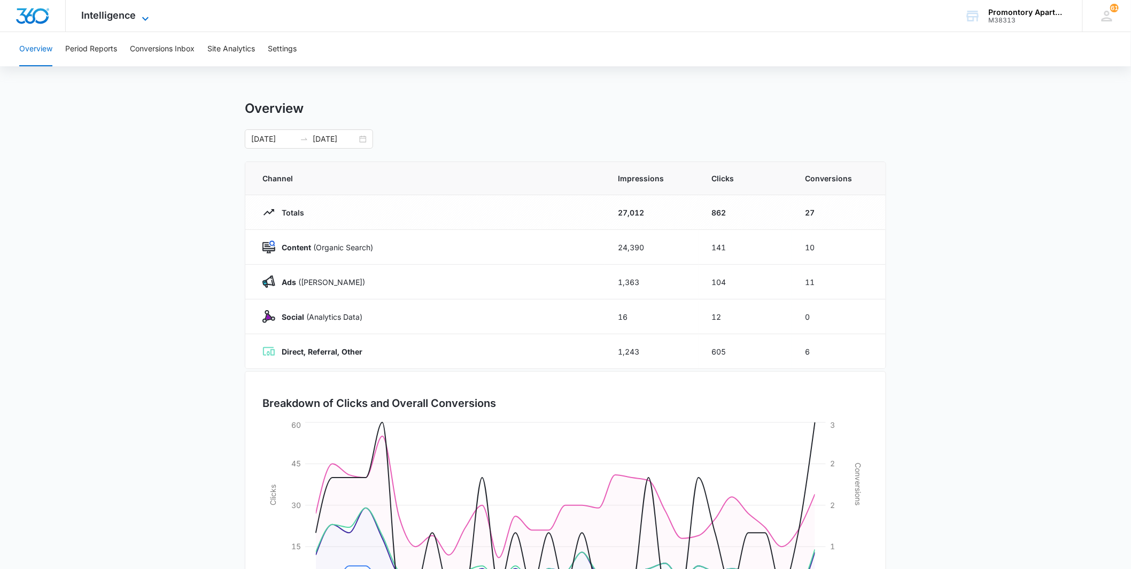
click at [121, 16] on span "Intelligence" at bounding box center [109, 15] width 54 height 11
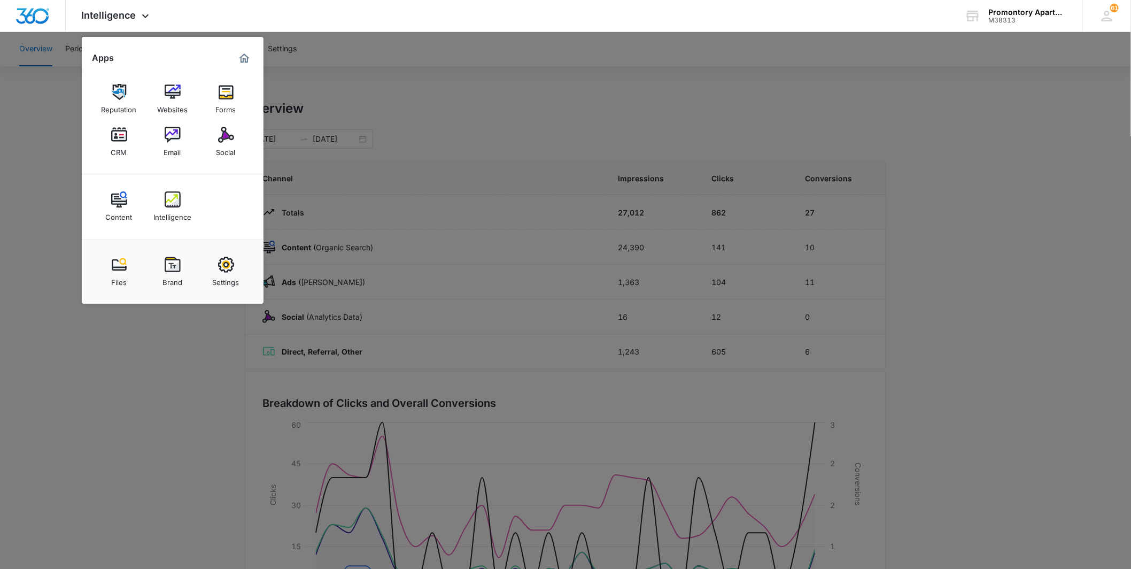
click at [467, 115] on div at bounding box center [565, 284] width 1131 height 569
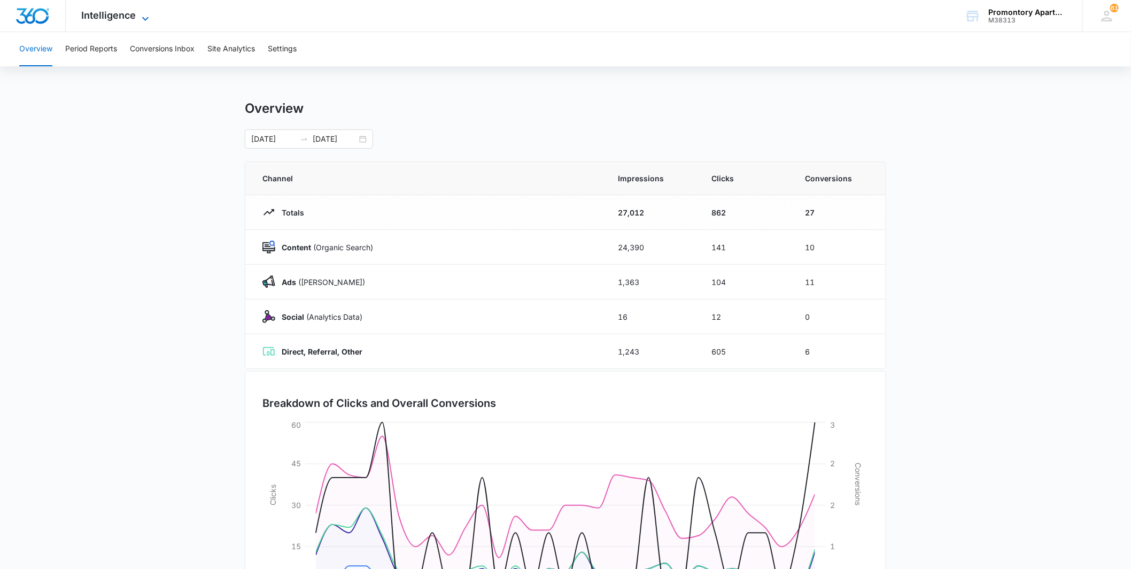
click at [141, 17] on icon at bounding box center [145, 18] width 13 height 13
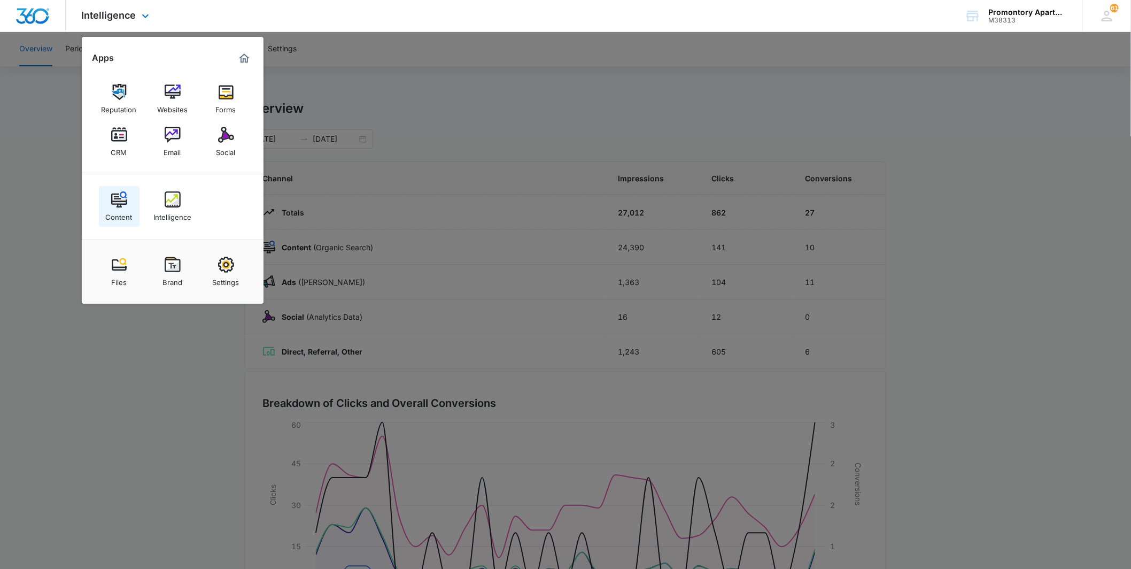
click at [123, 203] on img at bounding box center [119, 199] width 16 height 16
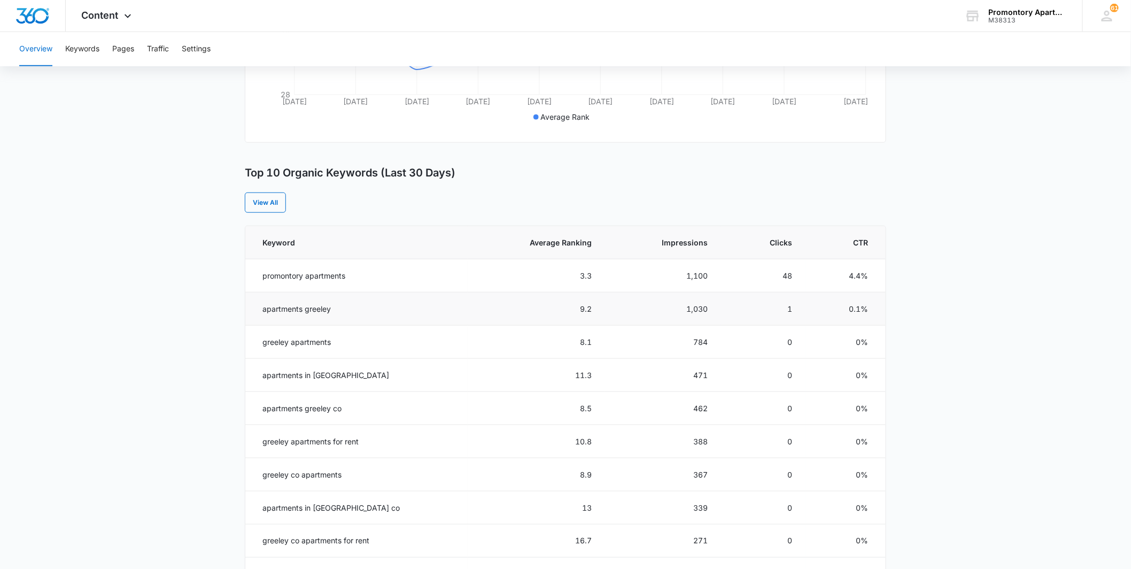
scroll to position [356, 0]
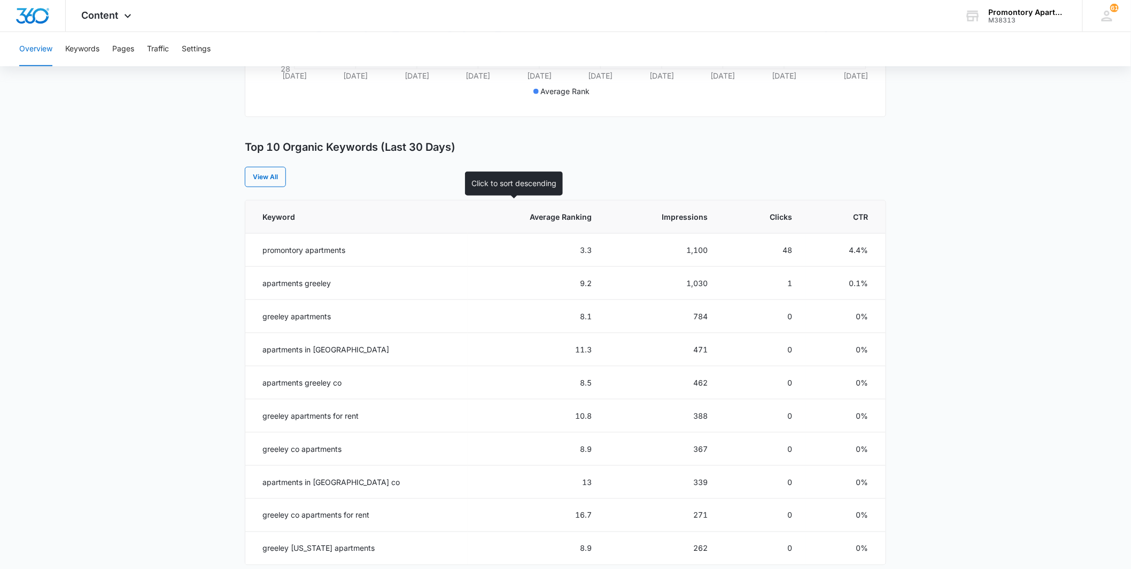
click at [536, 213] on span "Average Ranking" at bounding box center [544, 216] width 96 height 11
click at [543, 222] on th "Average Ranking" at bounding box center [536, 216] width 137 height 33
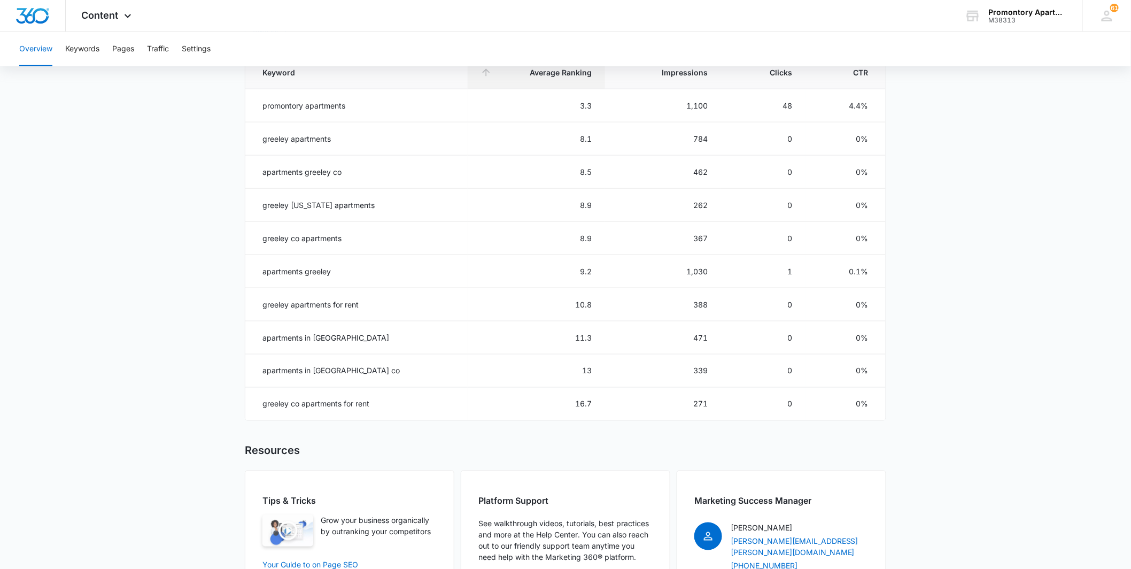
scroll to position [270, 0]
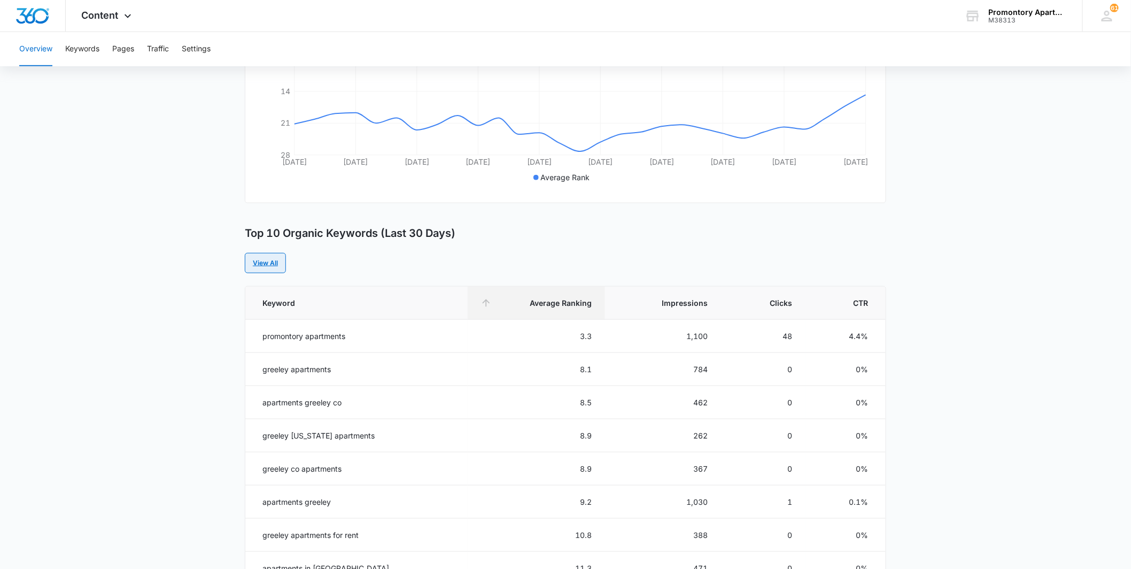
click at [274, 260] on link "View All" at bounding box center [265, 263] width 41 height 20
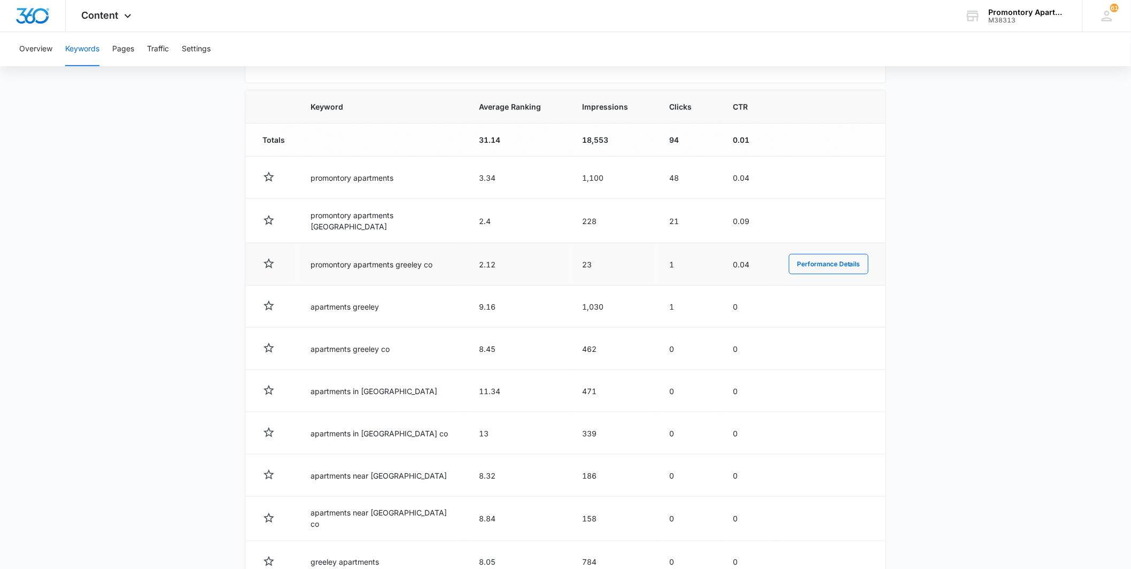
scroll to position [356, 0]
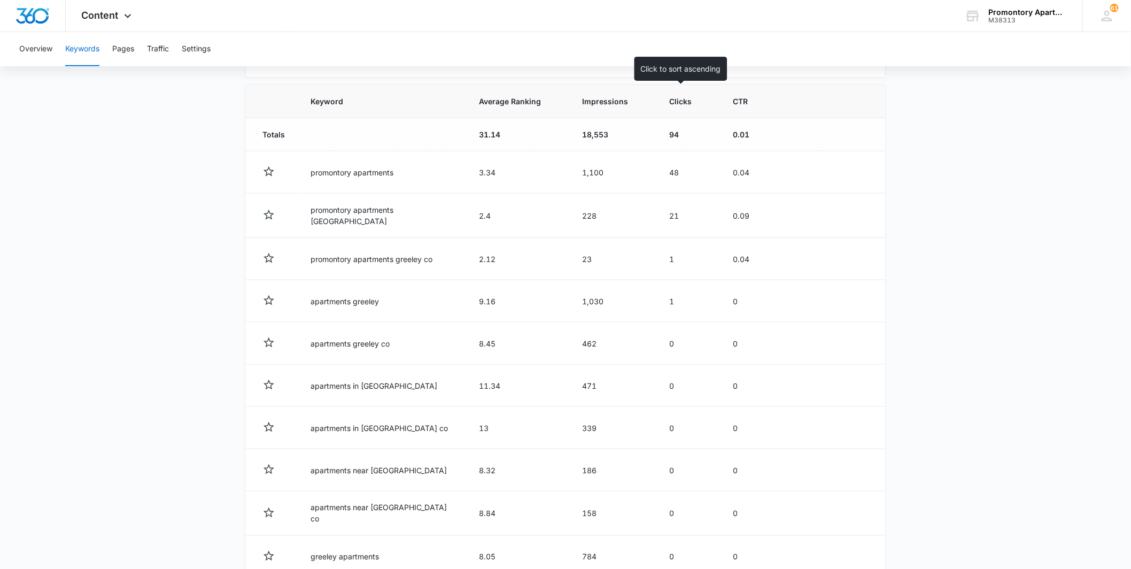
click at [674, 105] on span "Clicks" at bounding box center [680, 101] width 22 height 11
click at [672, 104] on span "Clicks" at bounding box center [680, 101] width 22 height 11
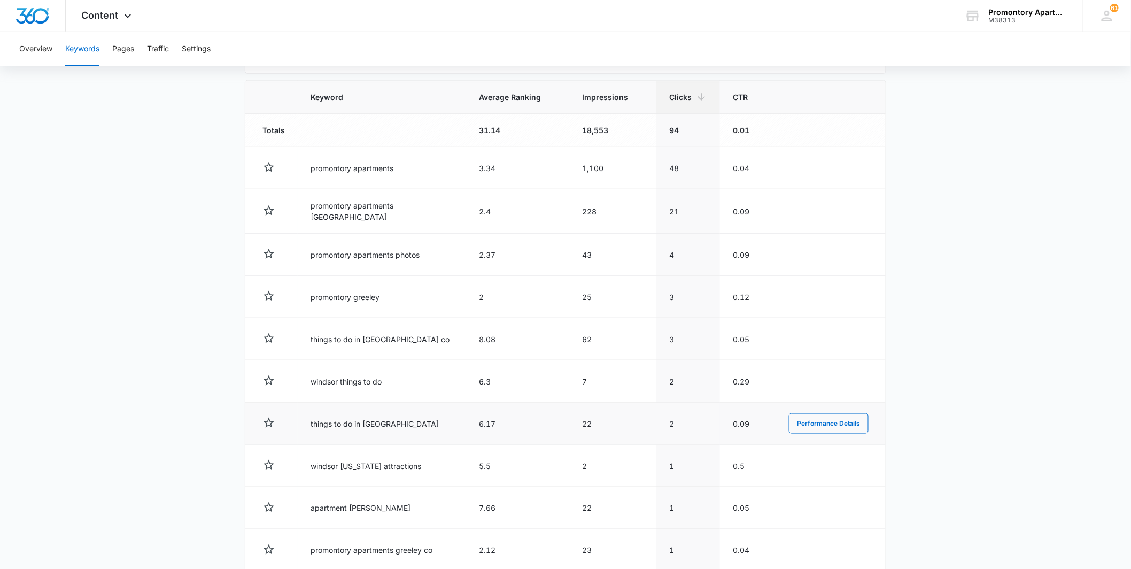
scroll to position [419, 0]
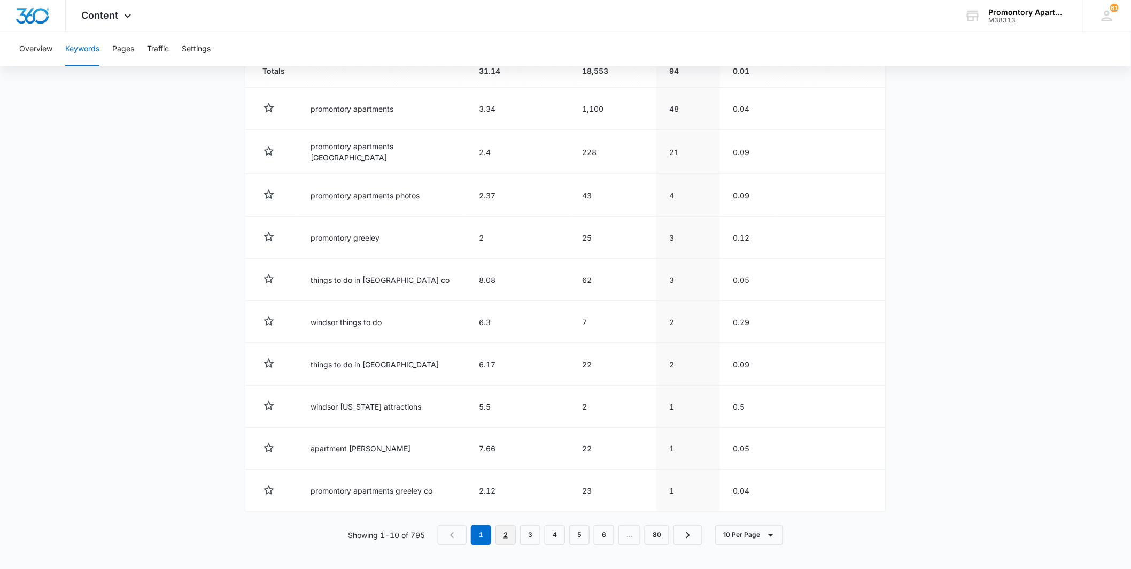
click at [508, 536] on link "2" at bounding box center [505, 535] width 20 height 20
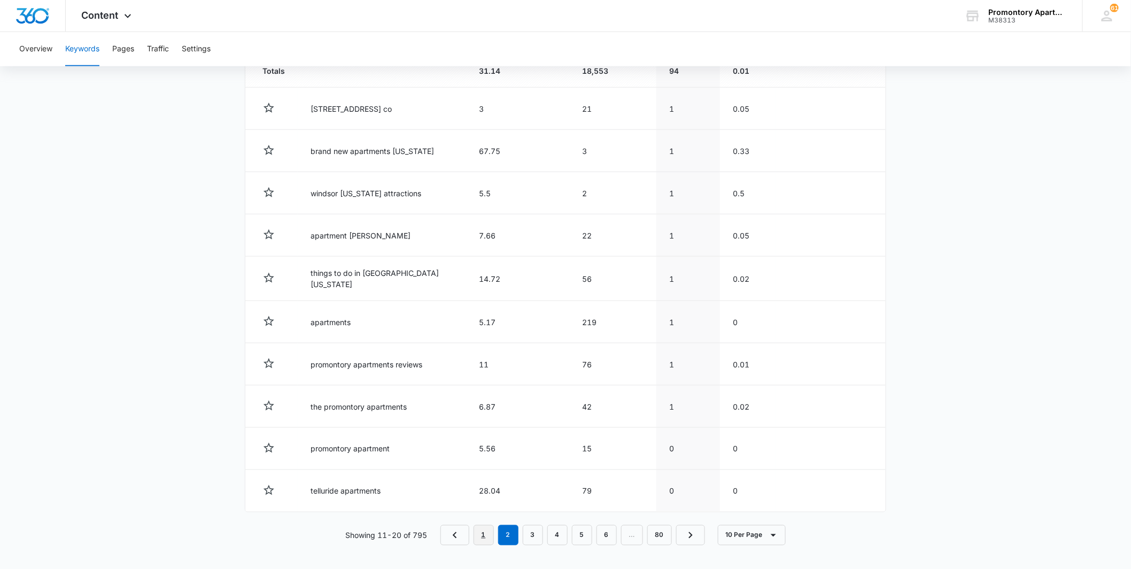
click at [481, 531] on link "1" at bounding box center [483, 535] width 20 height 20
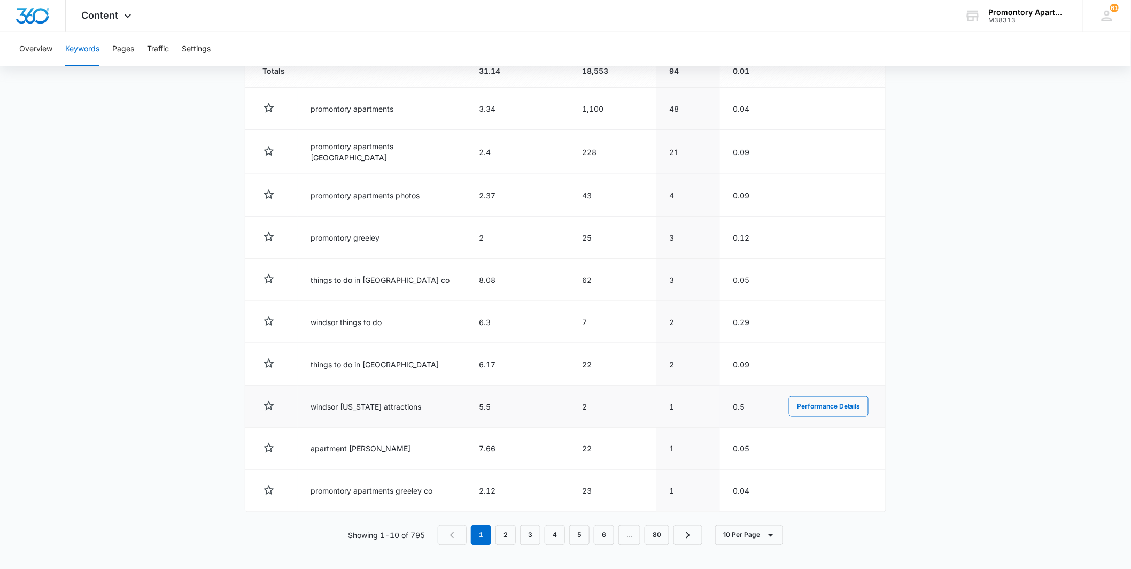
scroll to position [63, 0]
